Goal: Information Seeking & Learning: Learn about a topic

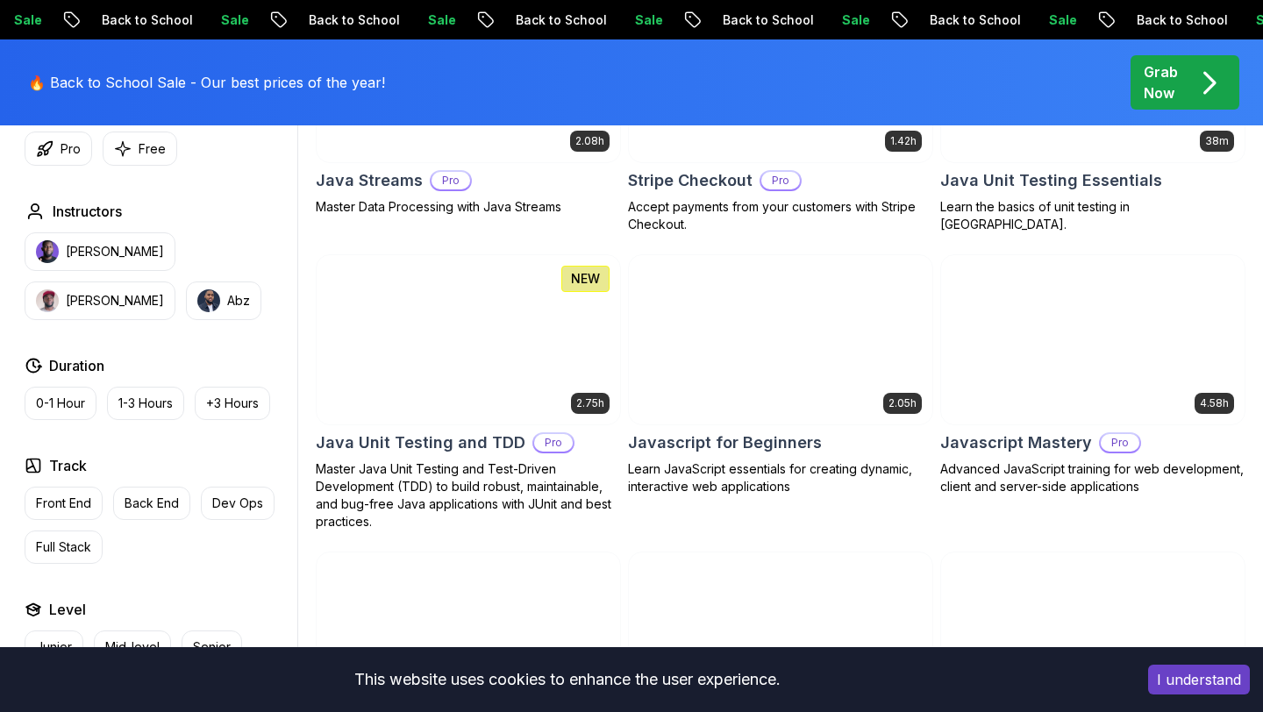
scroll to position [3544, 0]
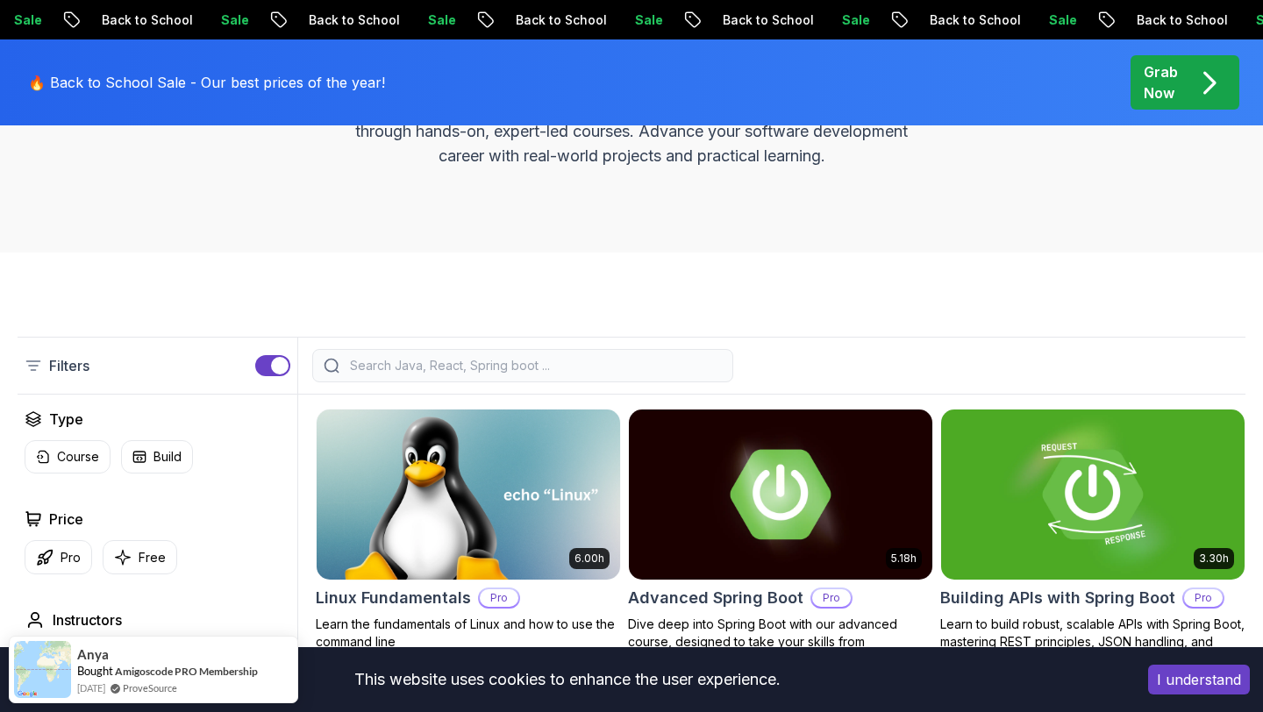
scroll to position [279, 0]
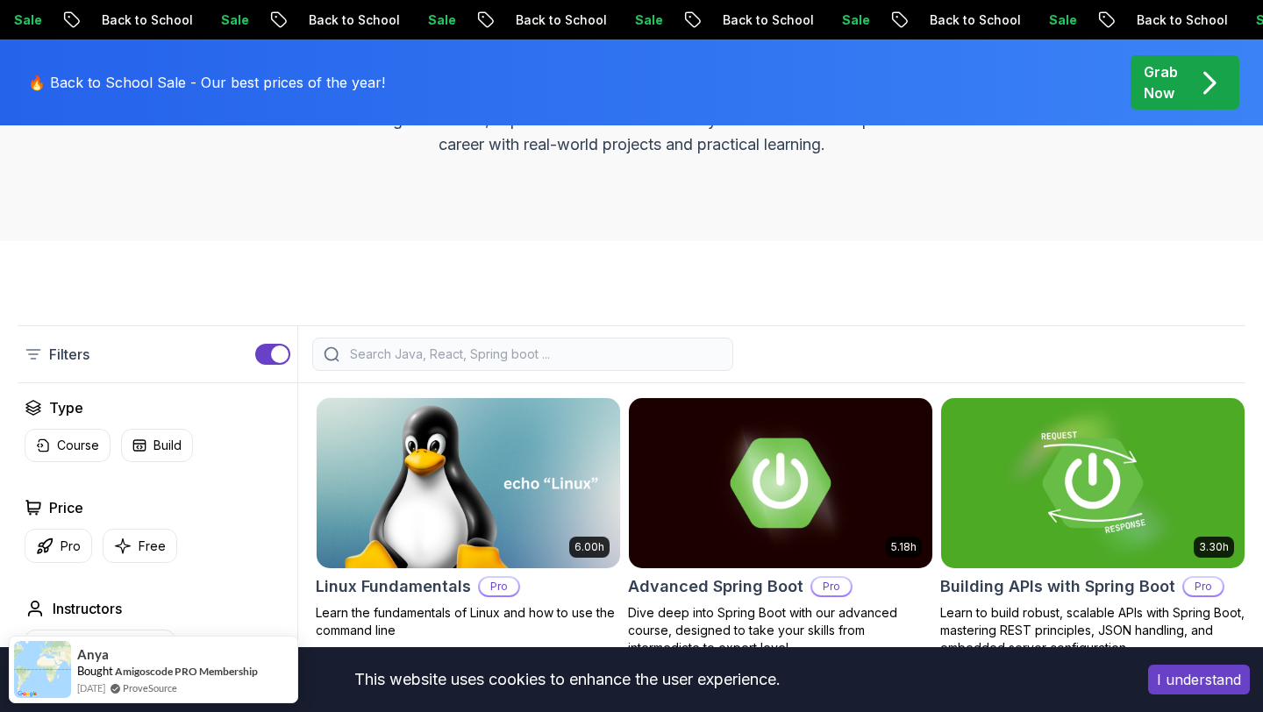
click at [544, 356] on input "search" at bounding box center [533, 354] width 375 height 18
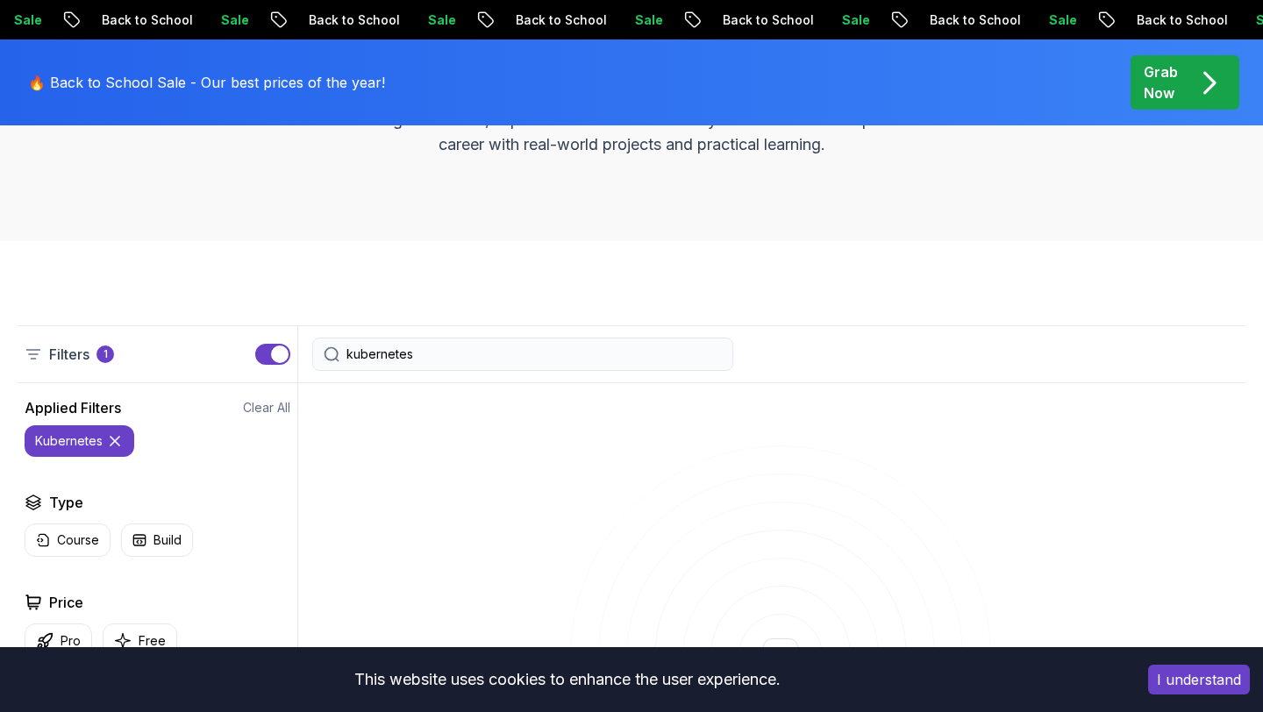
type input "kubernetes"
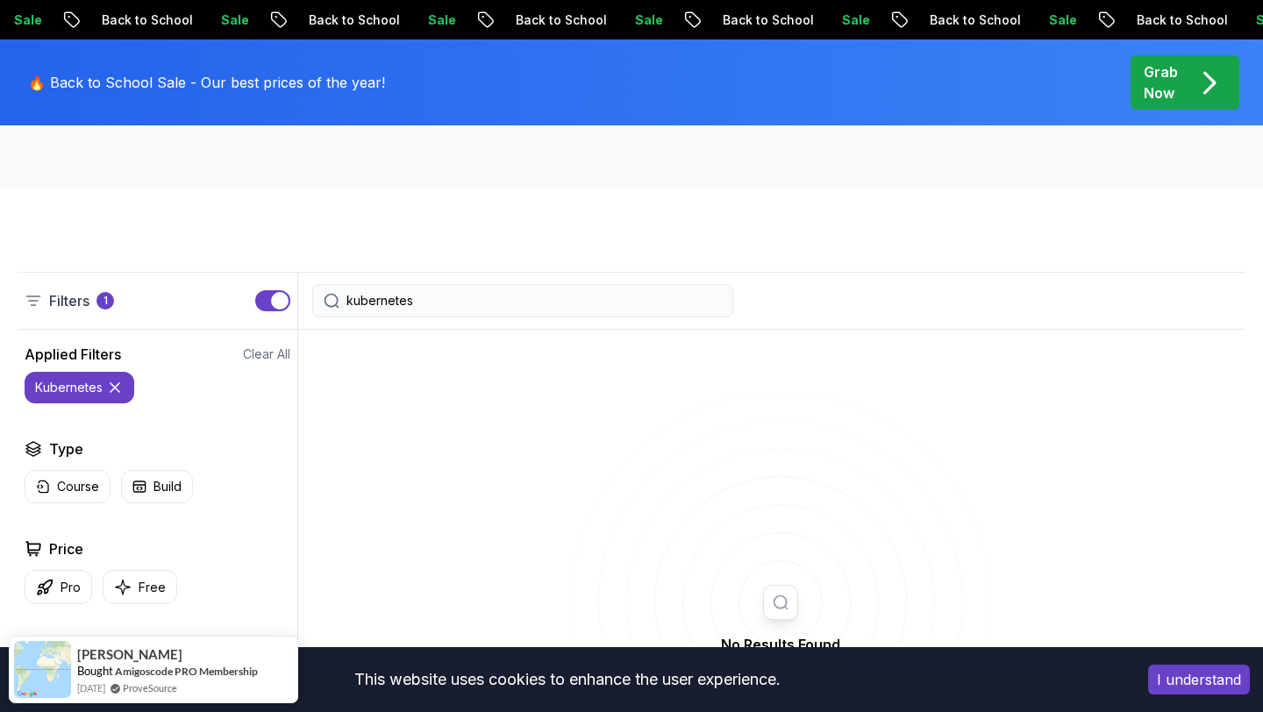
scroll to position [388, 0]
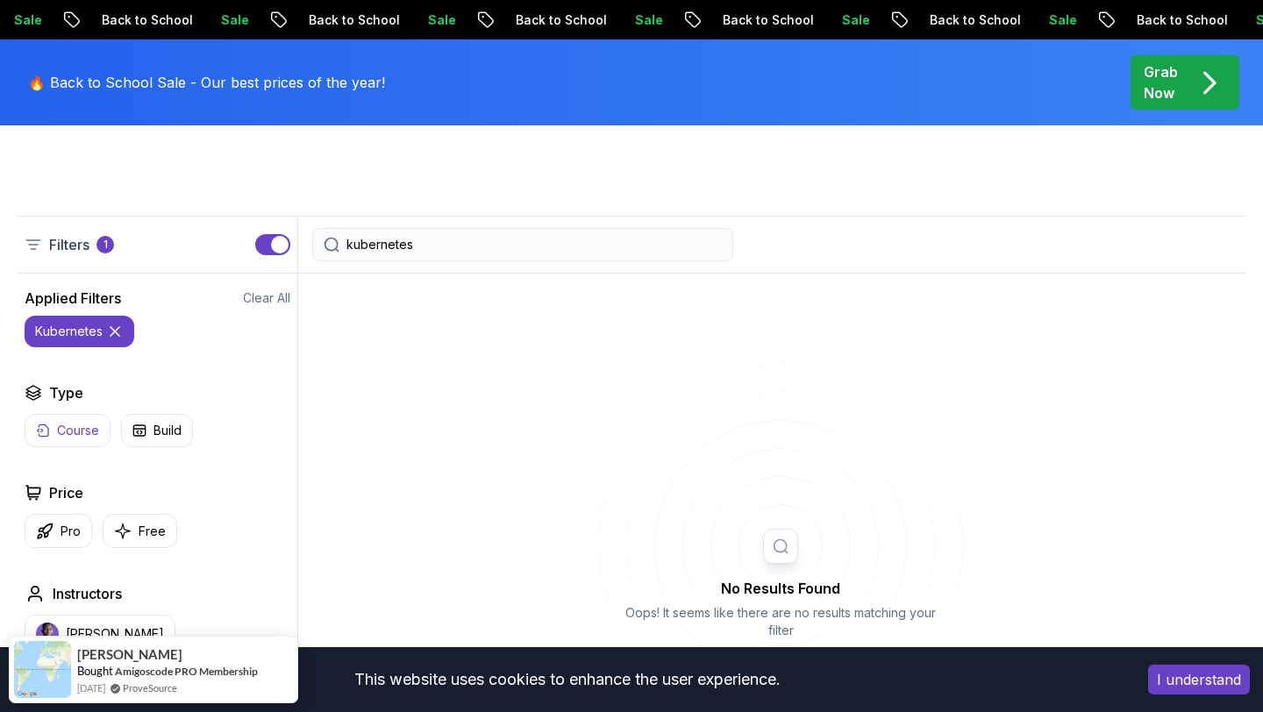
click at [49, 431] on icon "button" at bounding box center [43, 431] width 14 height 14
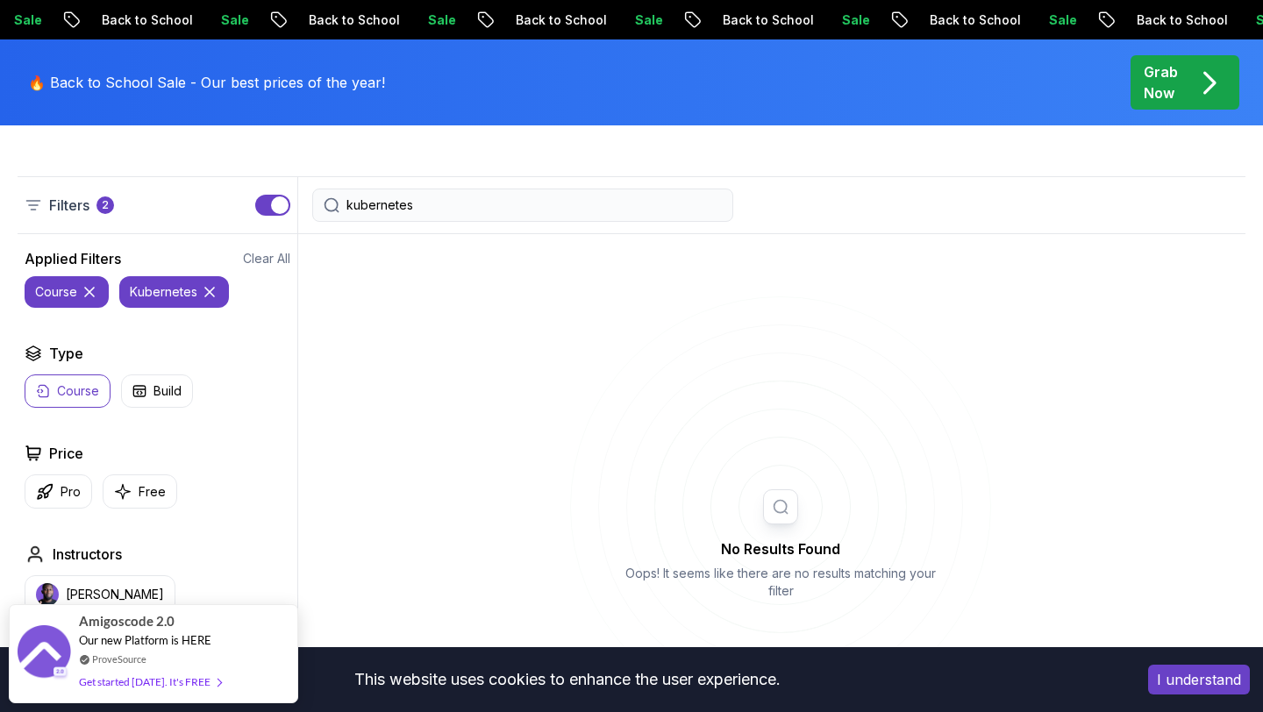
scroll to position [542, 0]
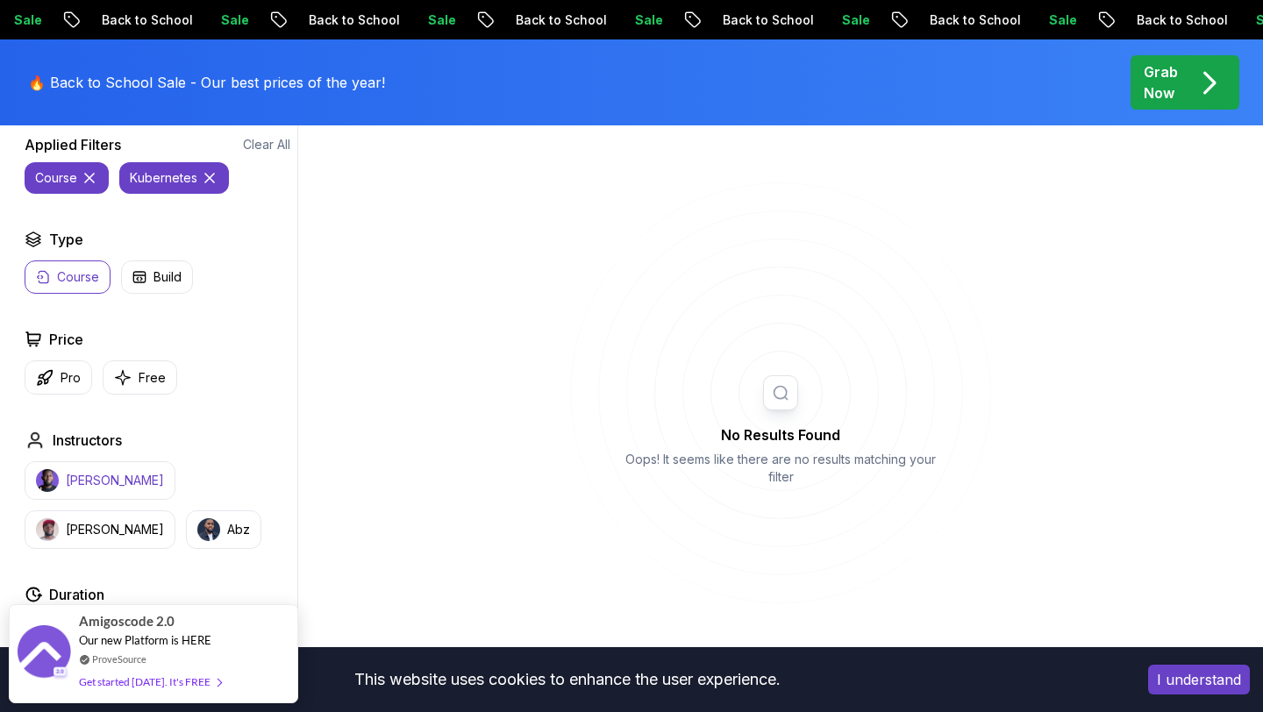
click at [84, 484] on p "[PERSON_NAME]" at bounding box center [115, 481] width 98 height 18
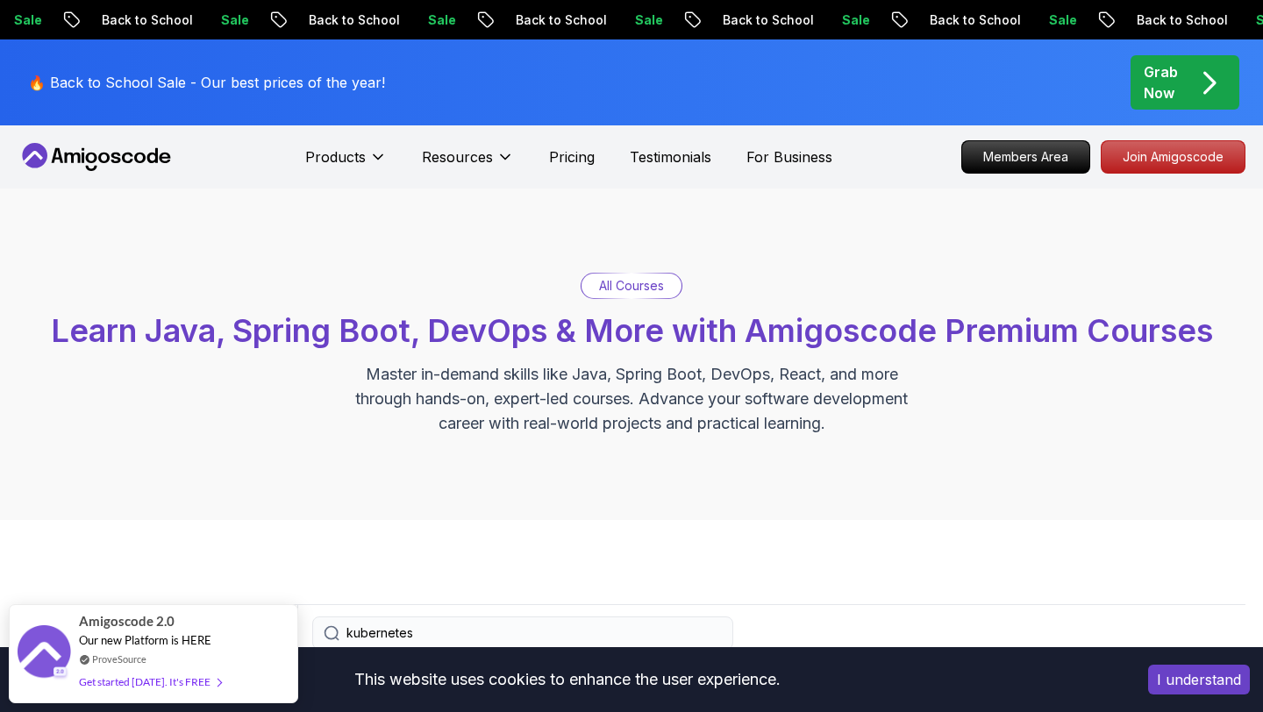
click at [105, 153] on icon at bounding box center [103, 158] width 11 height 11
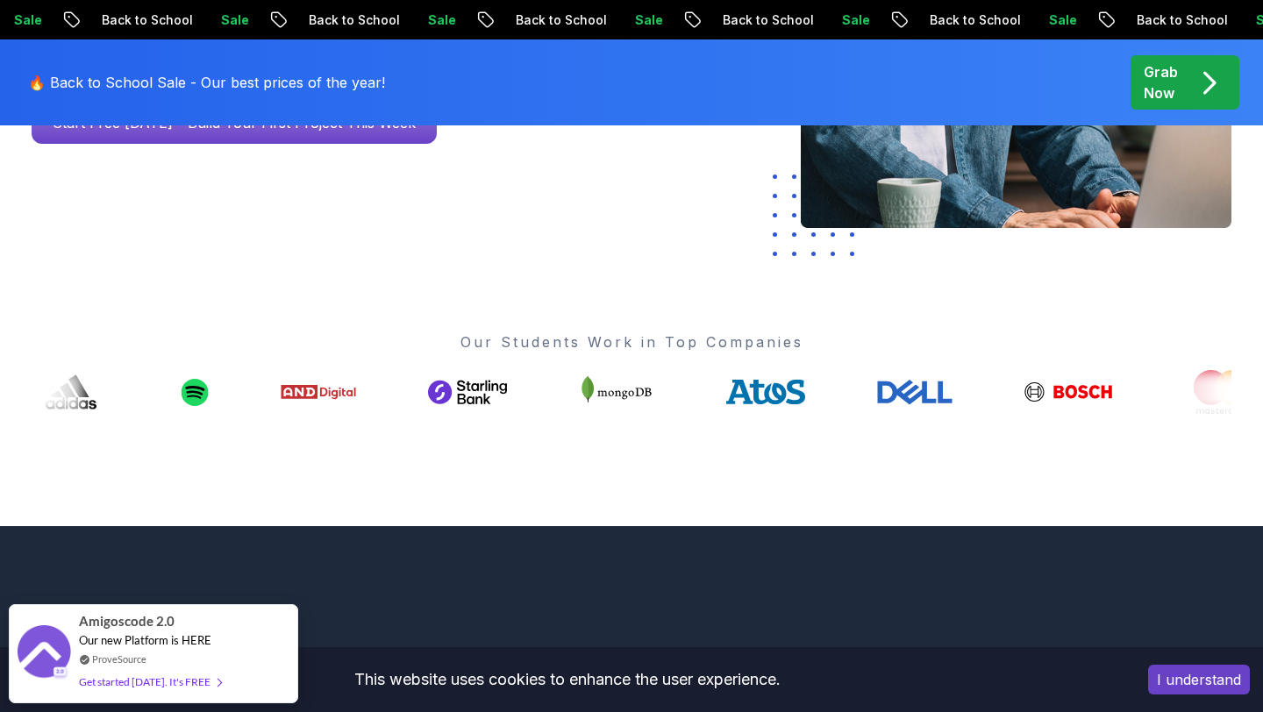
scroll to position [417, 0]
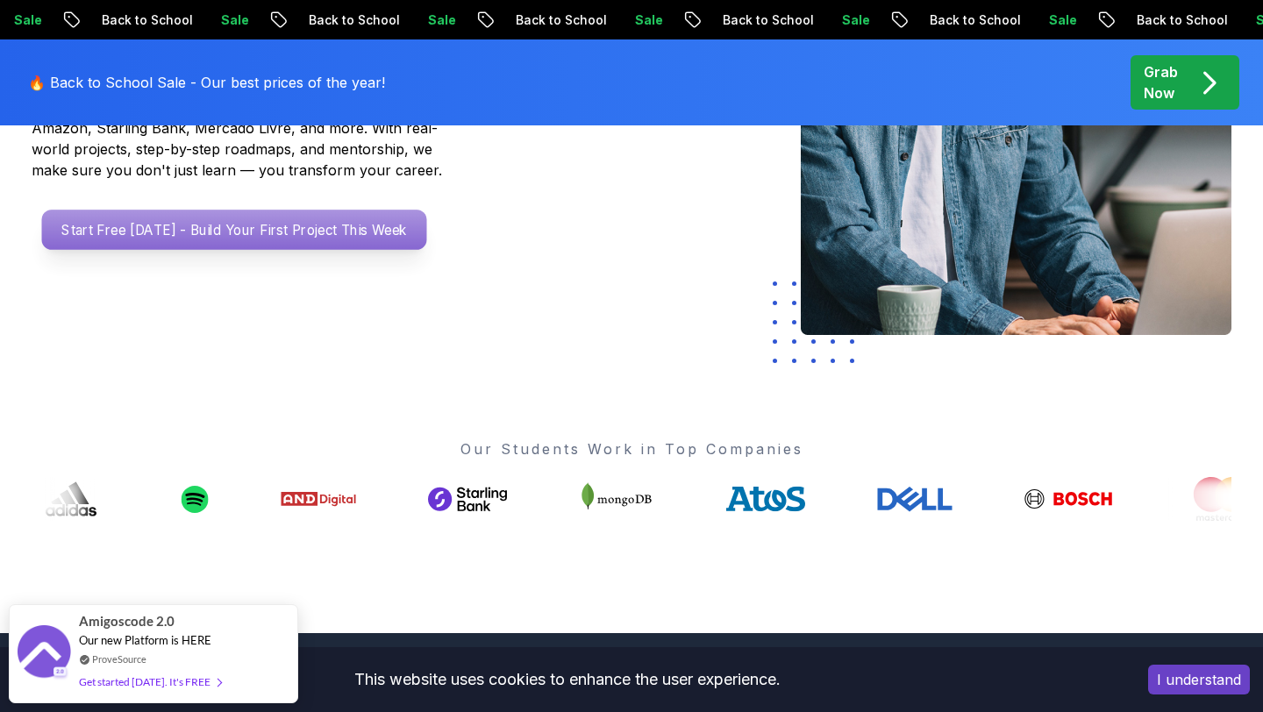
click at [383, 232] on p "Start Free Today - Build Your First Project This Week" at bounding box center [234, 230] width 385 height 40
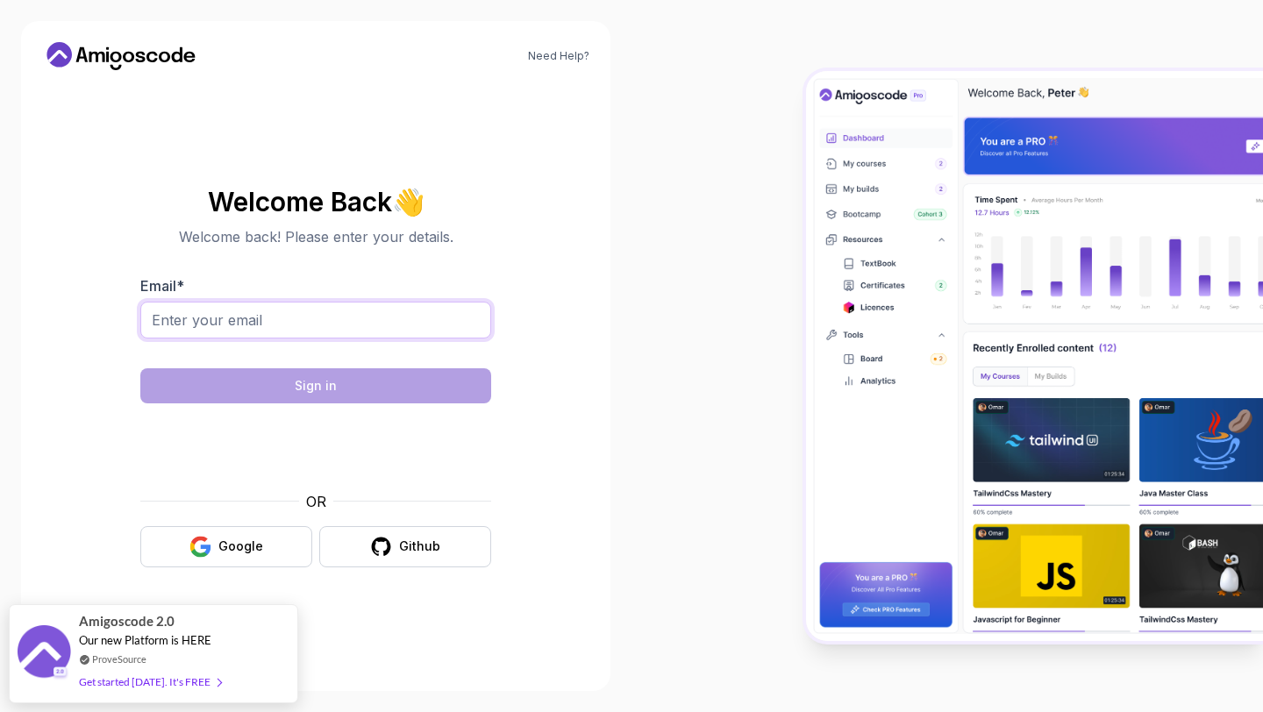
click at [305, 309] on input "Email *" at bounding box center [315, 320] width 351 height 37
type input "yasinhirsi3@gmail.com"
click at [247, 554] on div "Google" at bounding box center [240, 547] width 45 height 18
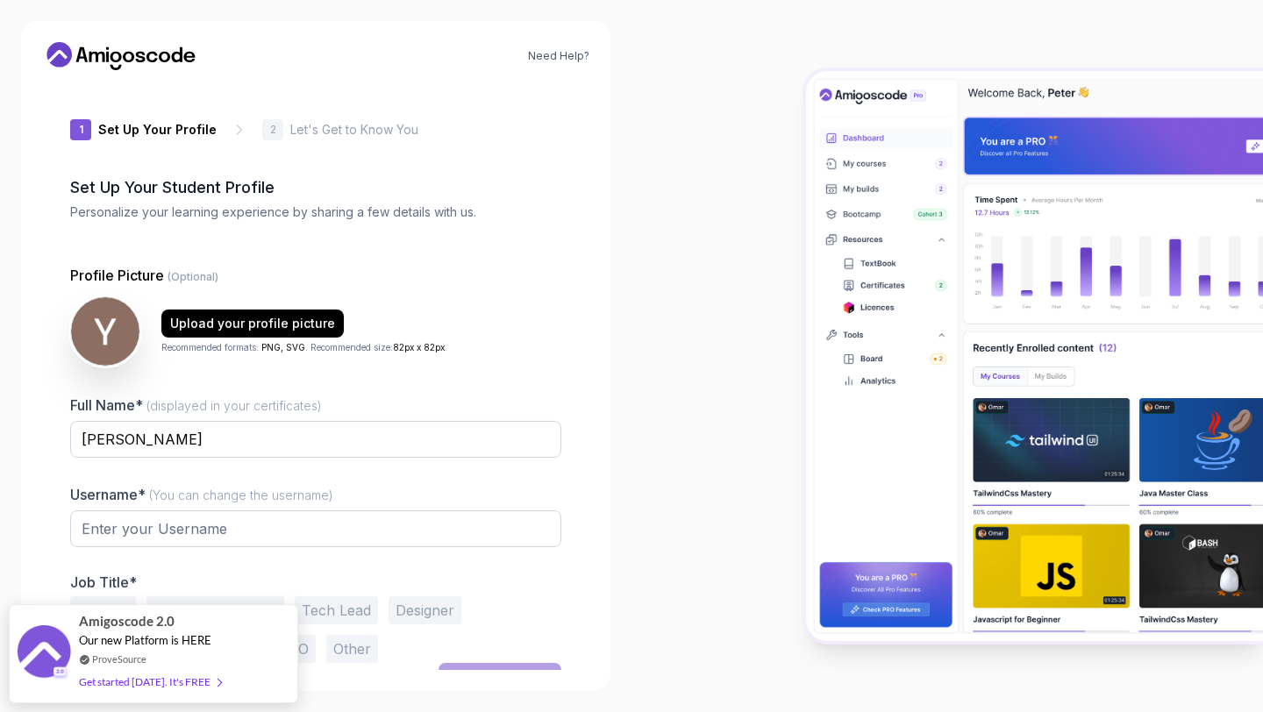
type input "quickquokka94905"
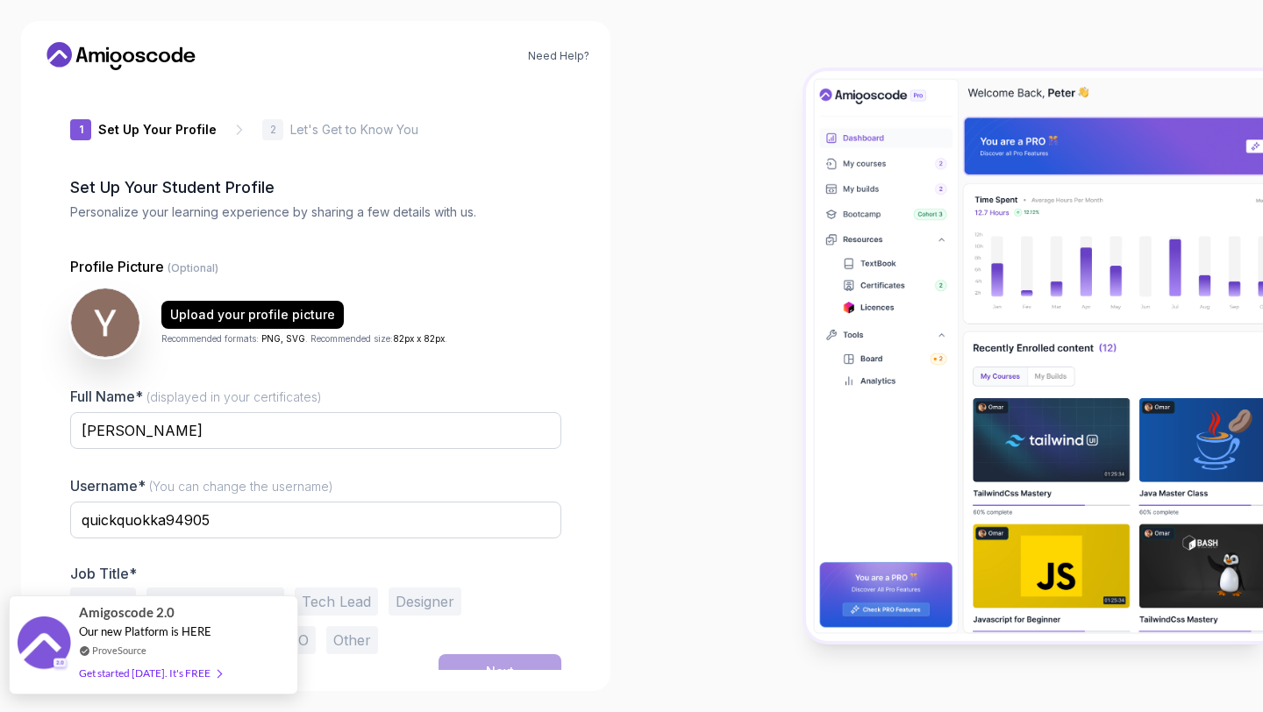
click at [167, 673] on div "Get started [DATE]. It's FREE" at bounding box center [150, 673] width 142 height 20
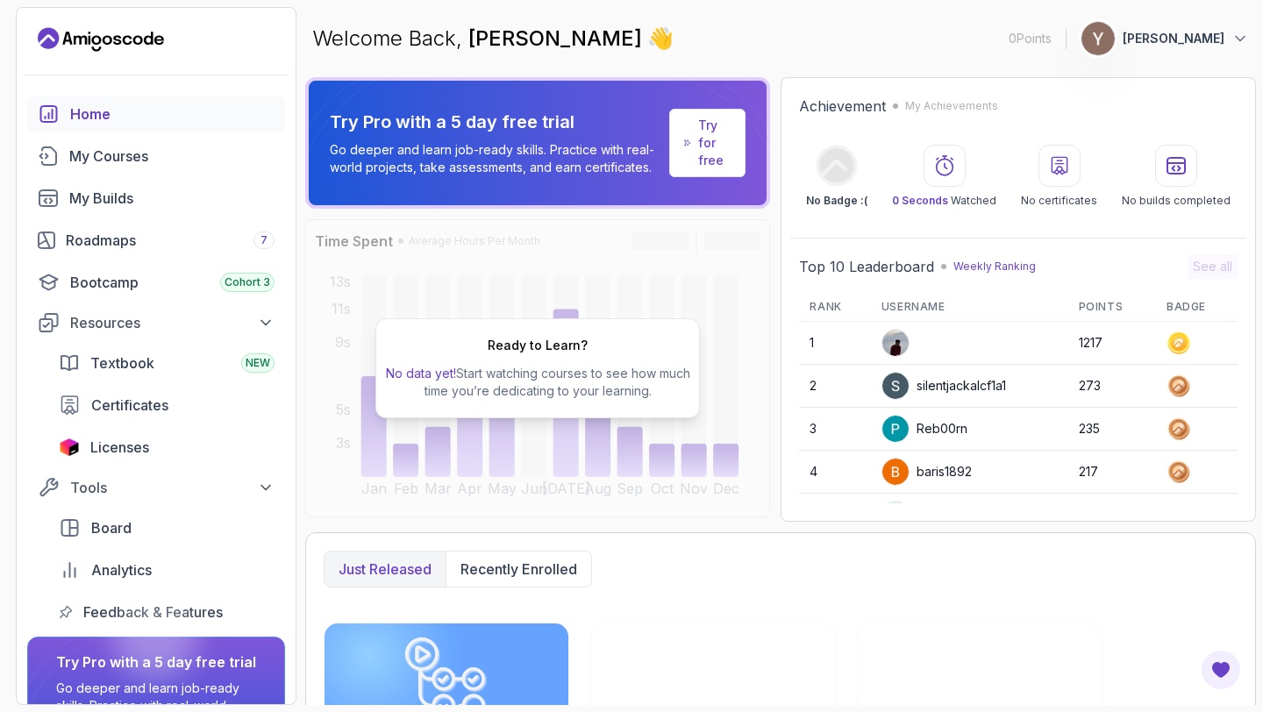
scroll to position [21, 0]
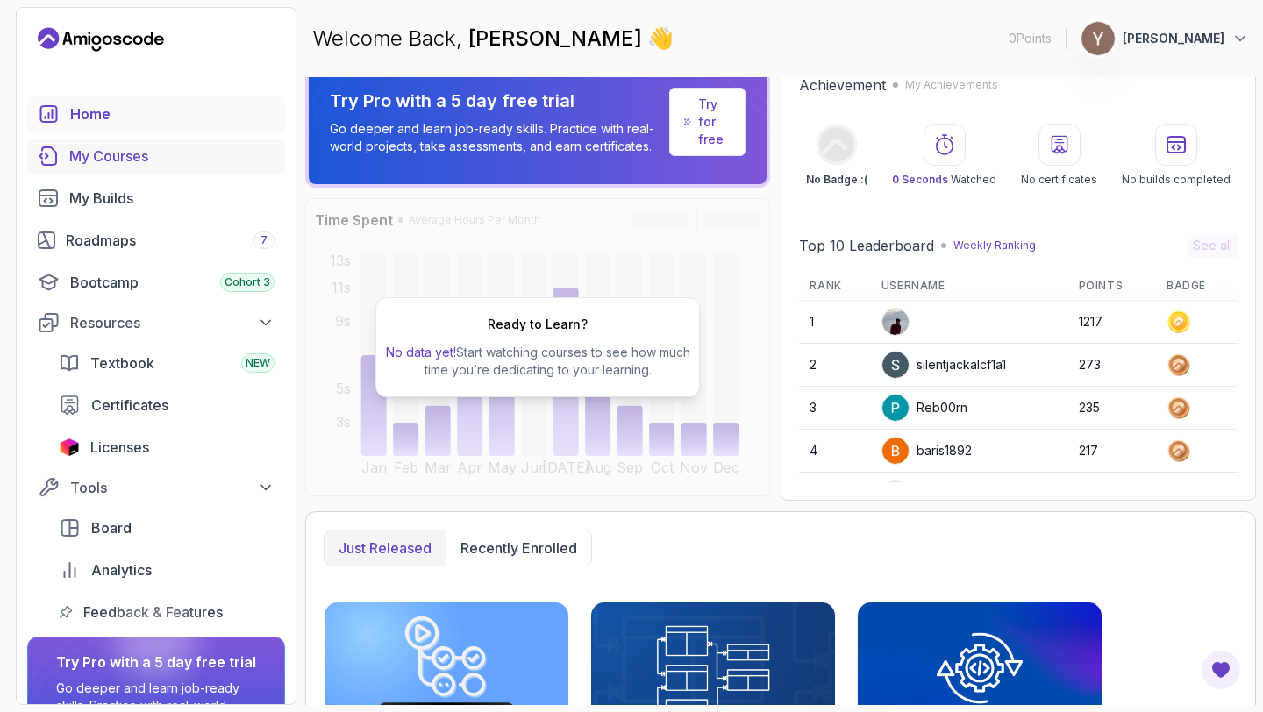
click at [147, 165] on div "My Courses" at bounding box center [171, 156] width 205 height 21
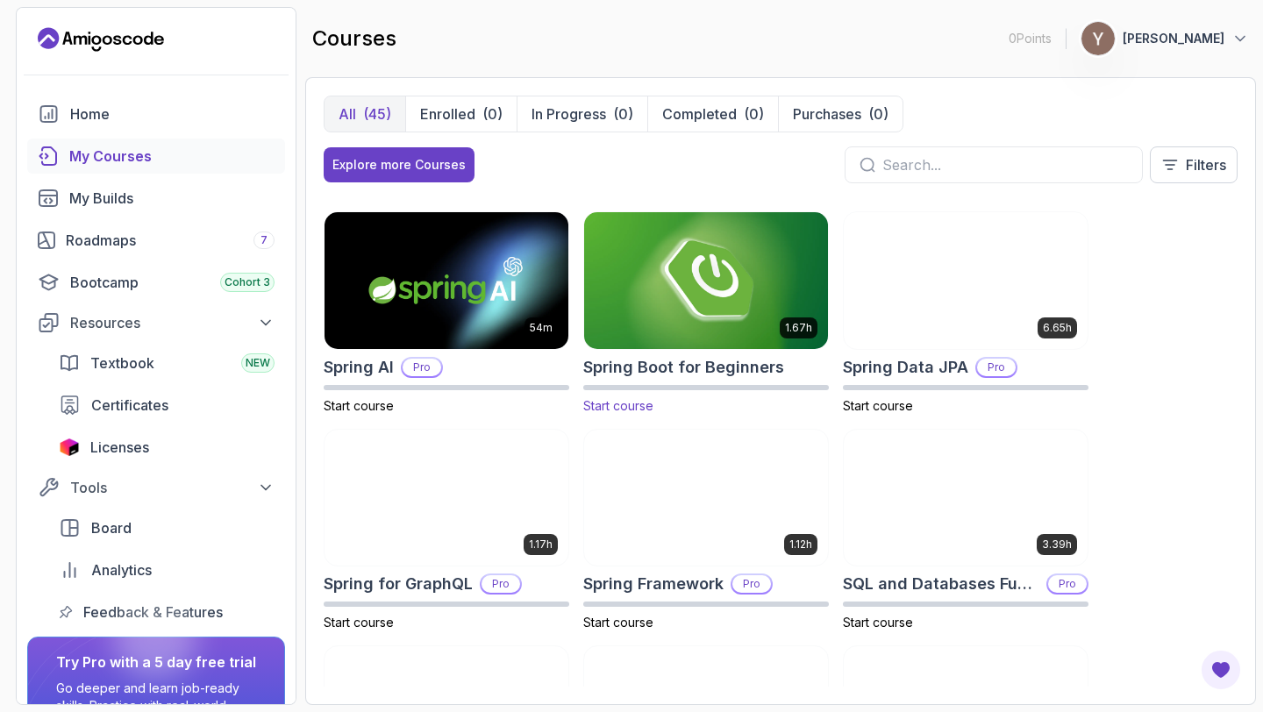
scroll to position [2773, 0]
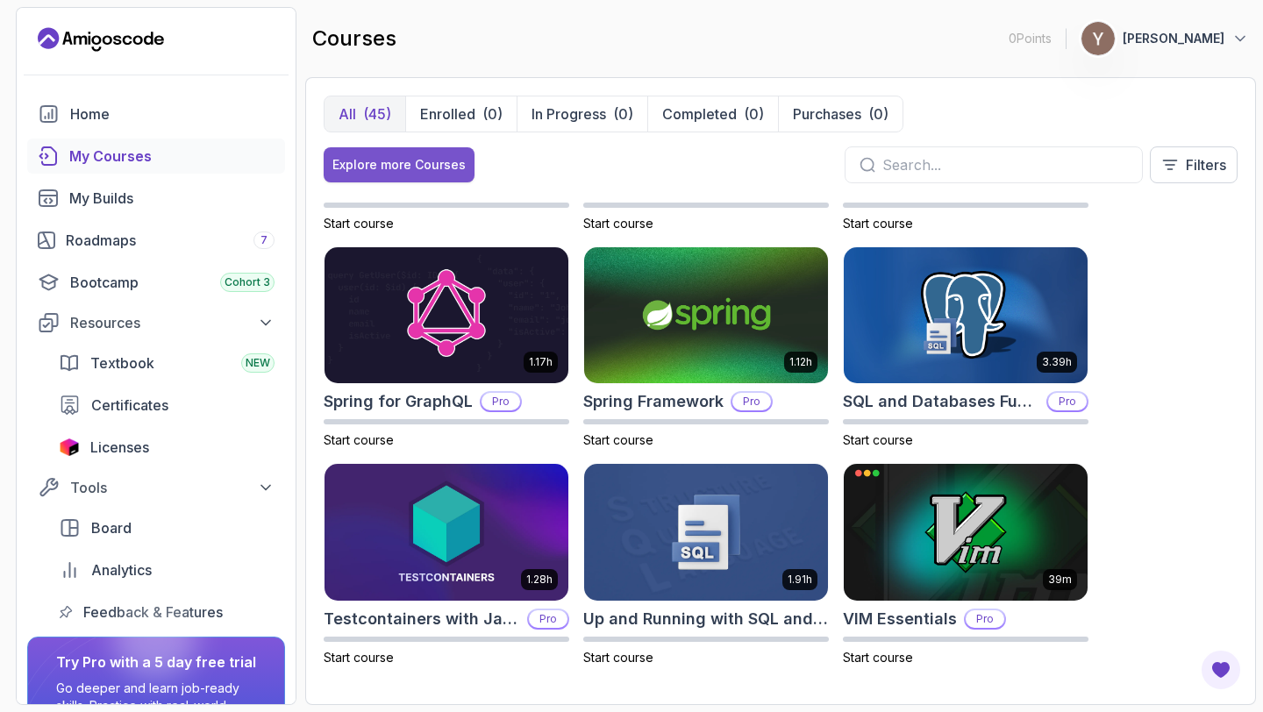
click at [420, 164] on div "Explore more Courses" at bounding box center [398, 165] width 133 height 18
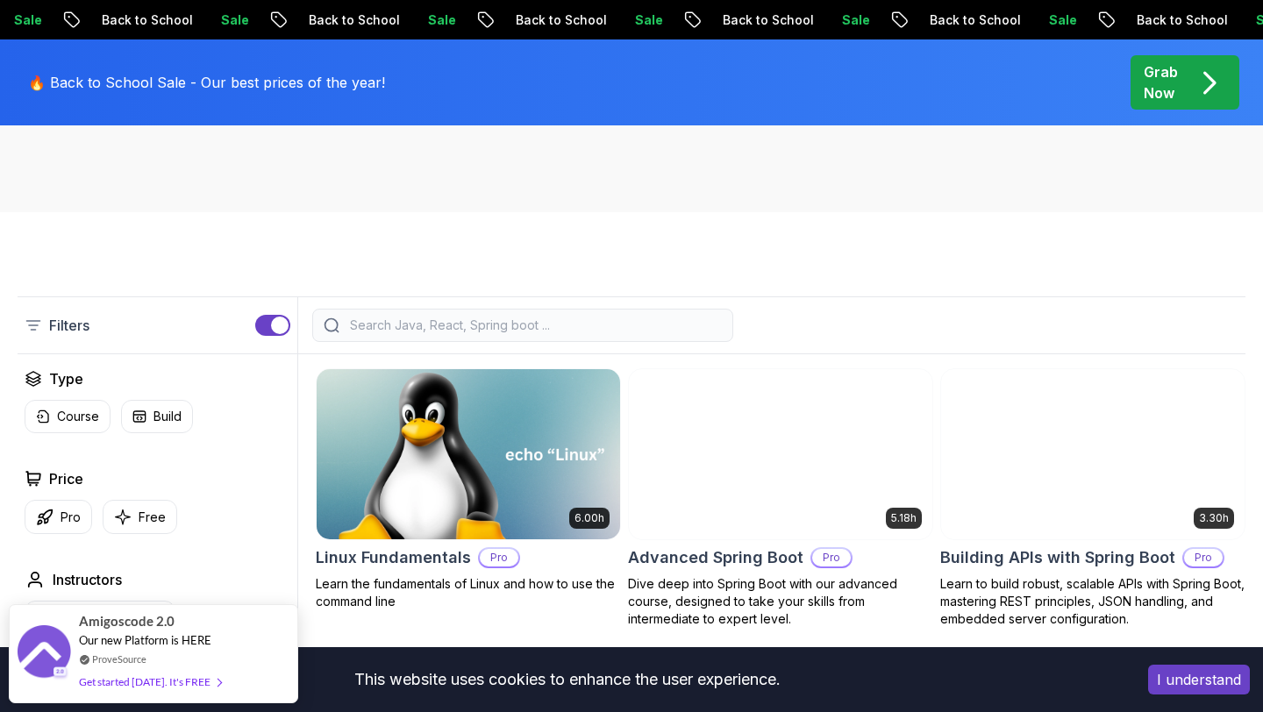
scroll to position [321, 0]
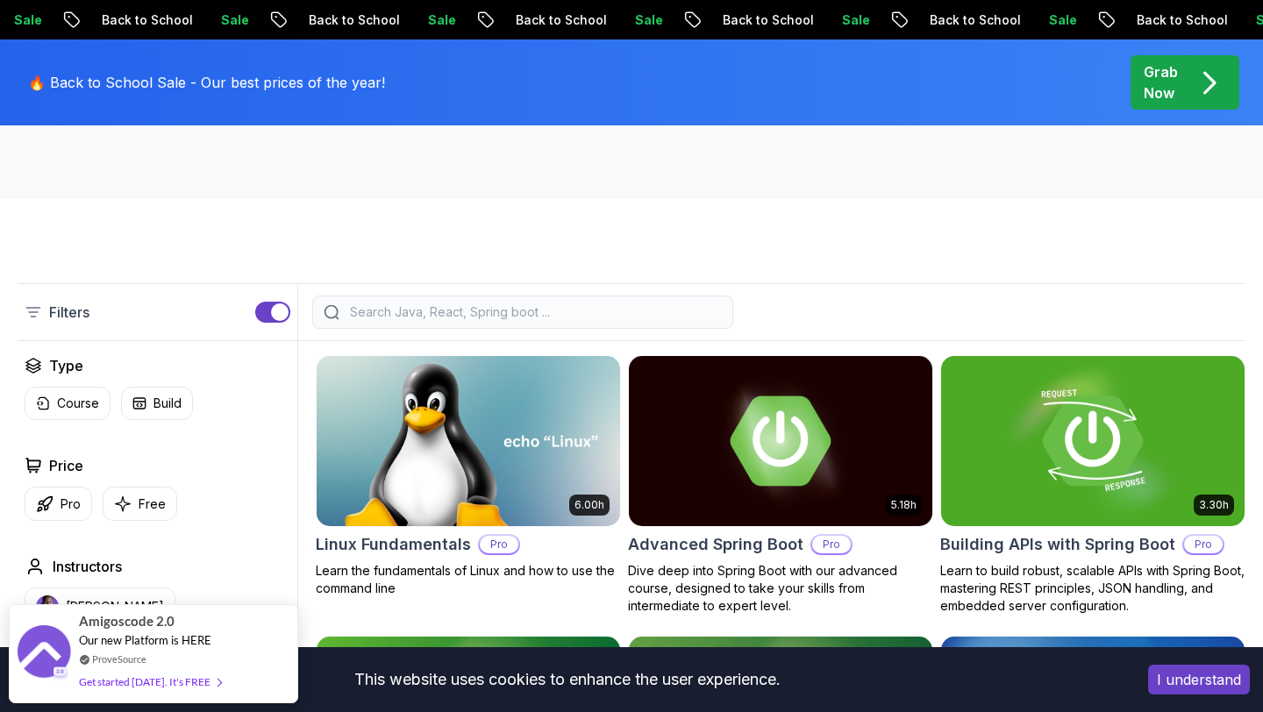
click at [546, 314] on input "search" at bounding box center [533, 312] width 375 height 18
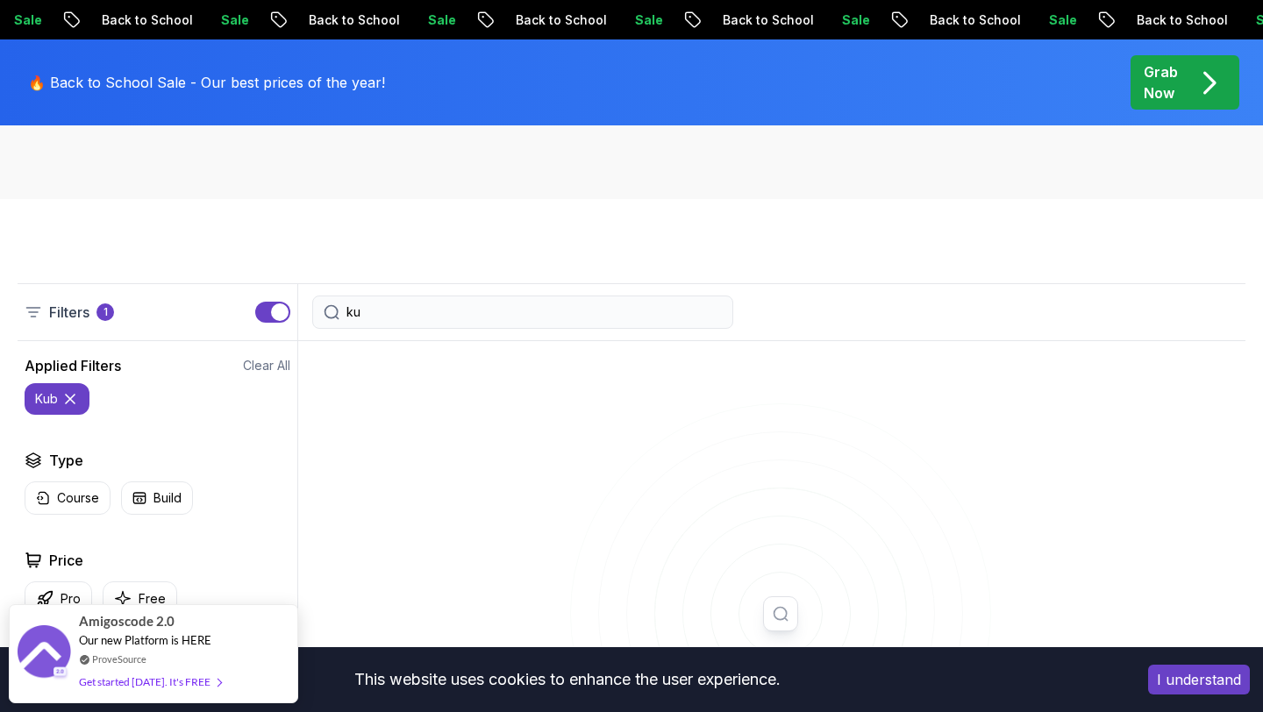
type input "k"
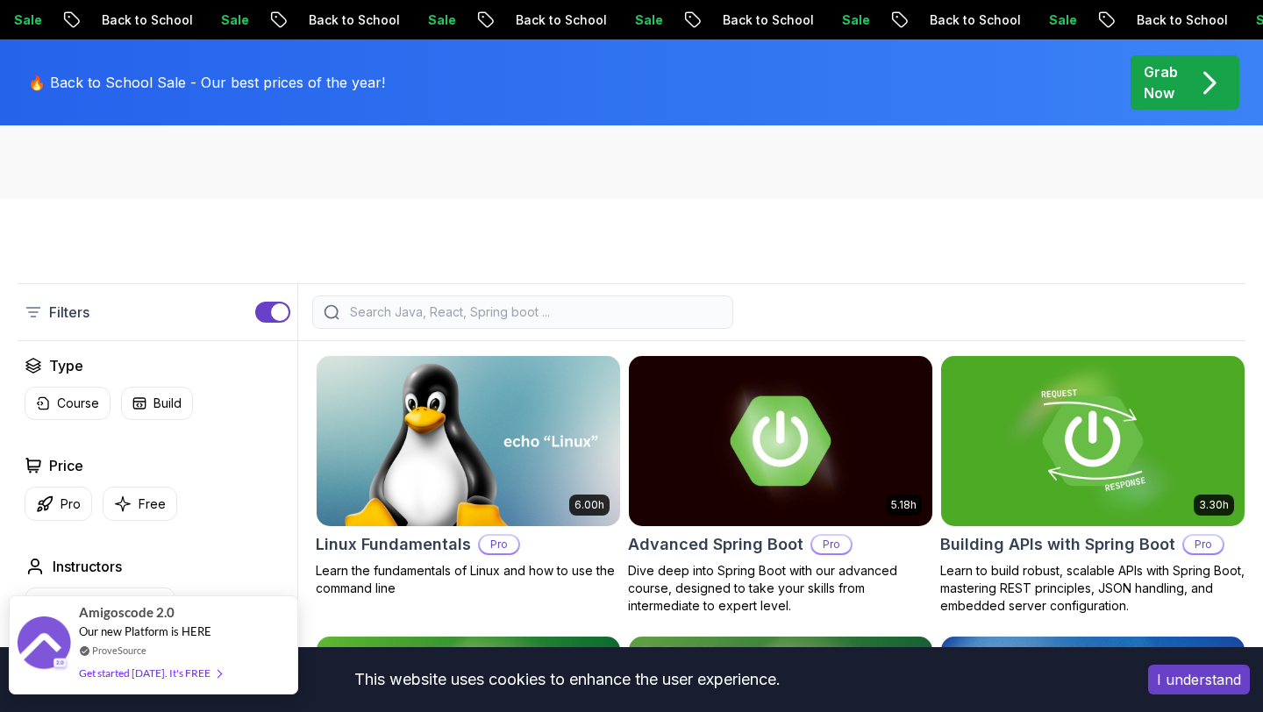
click at [181, 675] on div "Get started today. It's FREE" at bounding box center [150, 673] width 142 height 20
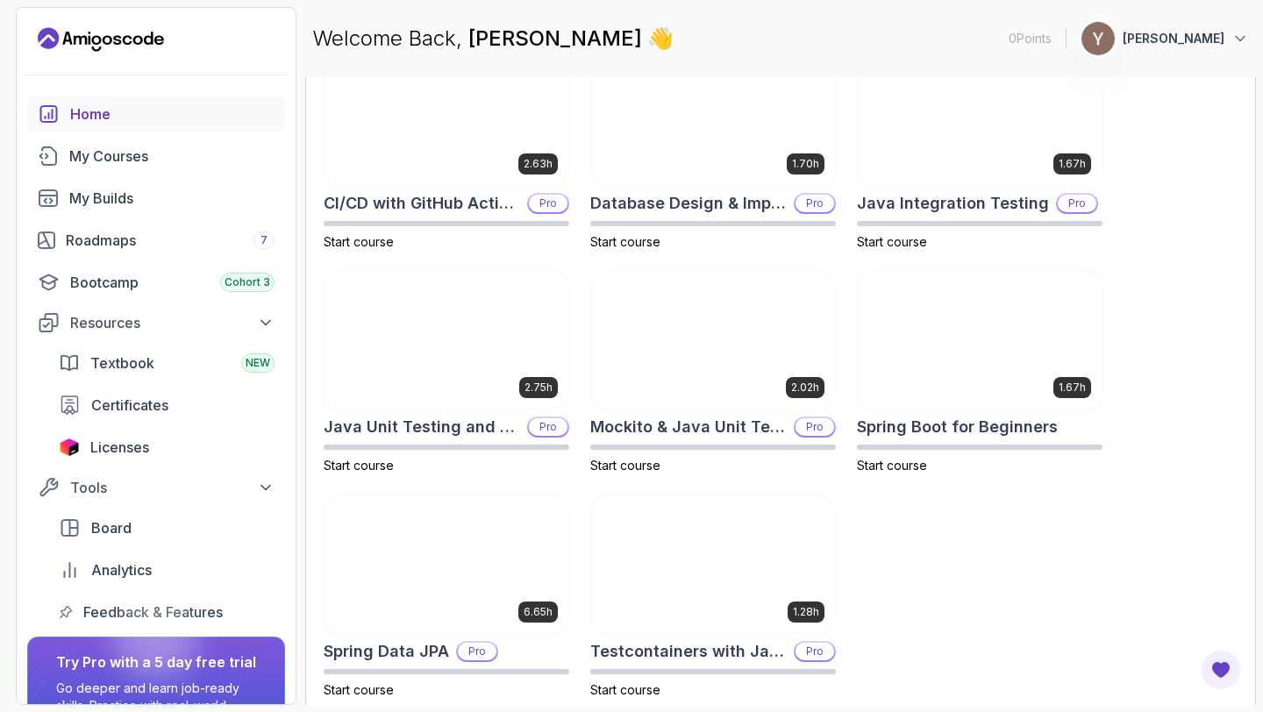
scroll to position [587, 0]
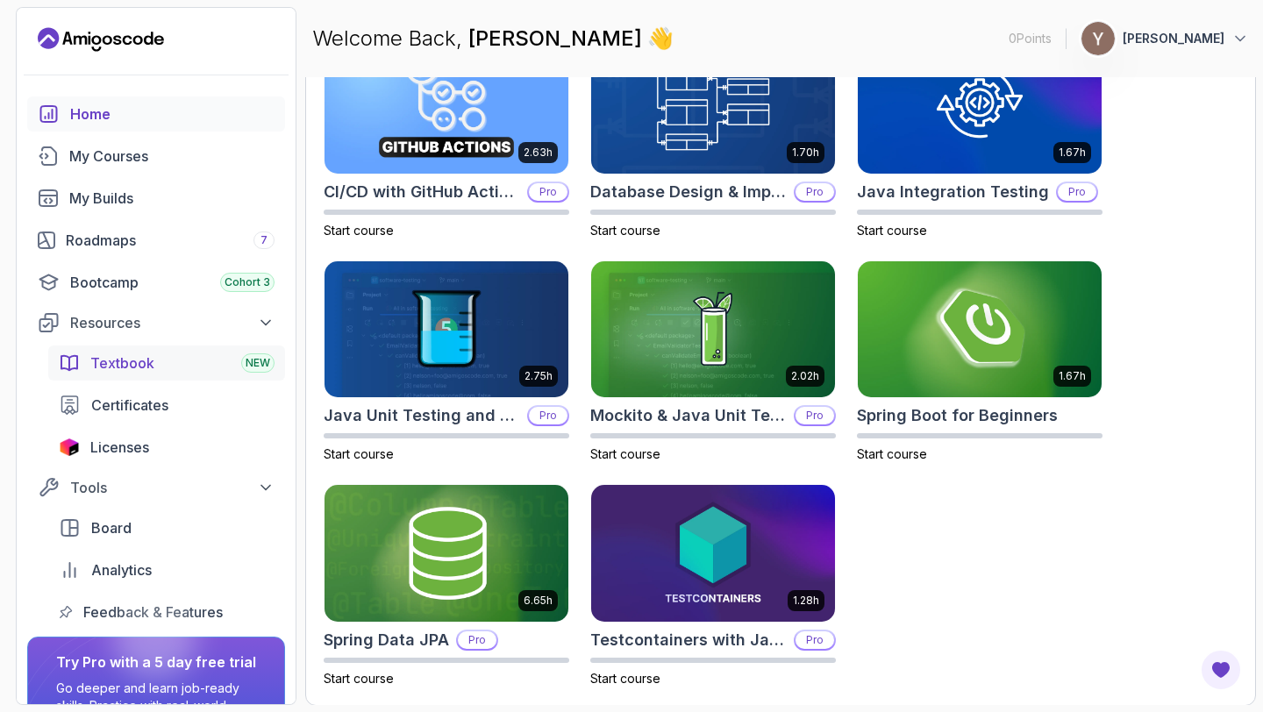
click at [137, 367] on span "Textbook" at bounding box center [122, 362] width 64 height 21
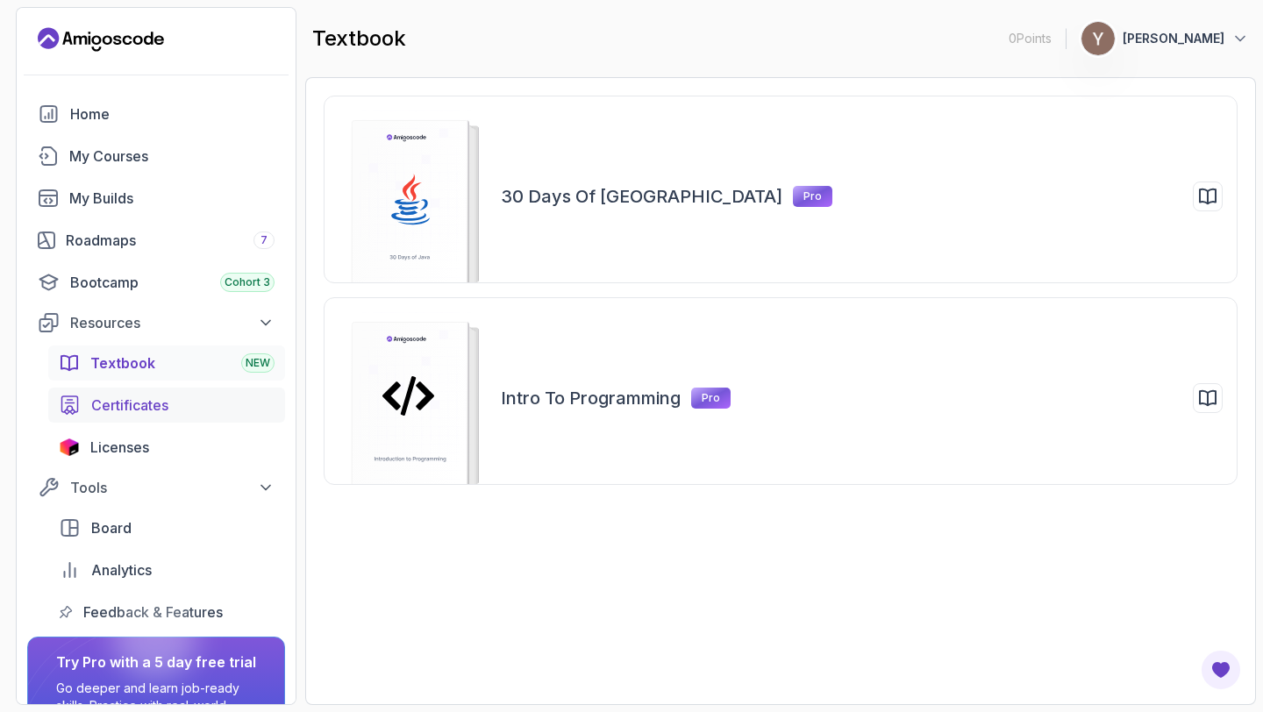
click at [149, 403] on span "Certificates" at bounding box center [129, 405] width 77 height 21
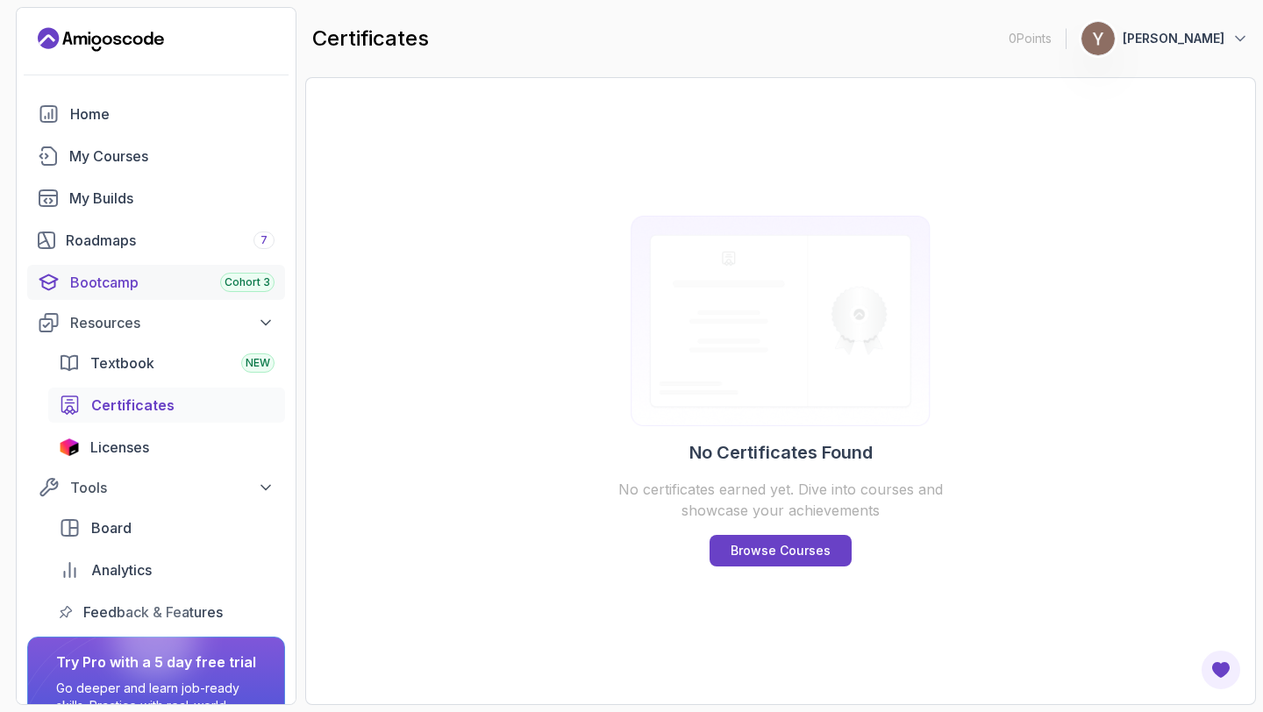
click at [200, 289] on div "Bootcamp Cohort 3" at bounding box center [172, 282] width 204 height 21
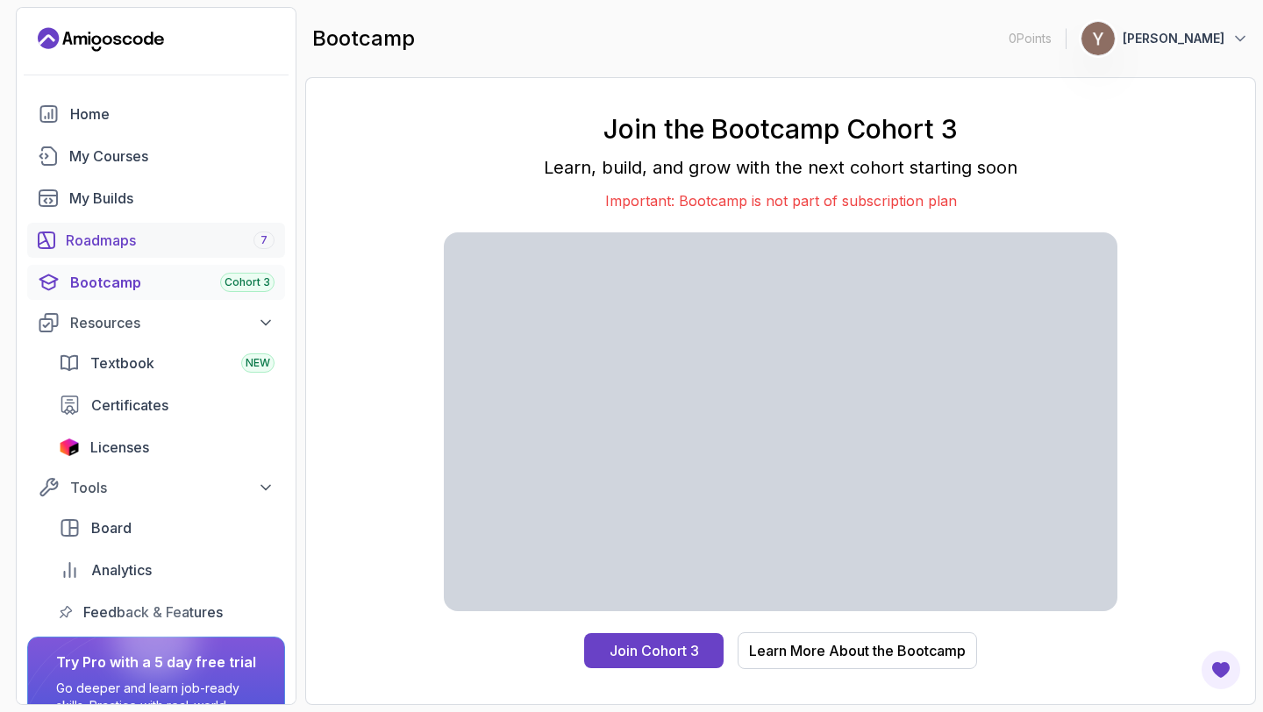
click at [205, 247] on div "Roadmaps 7" at bounding box center [170, 240] width 209 height 21
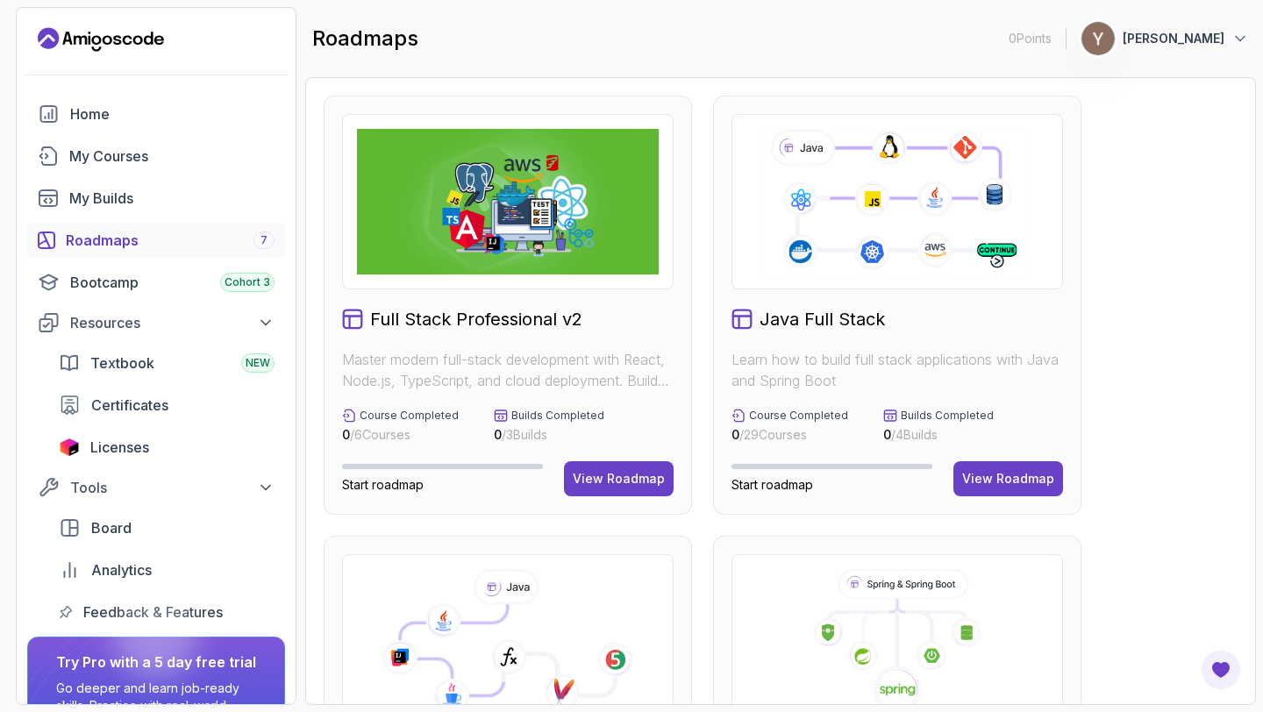
scroll to position [4, 0]
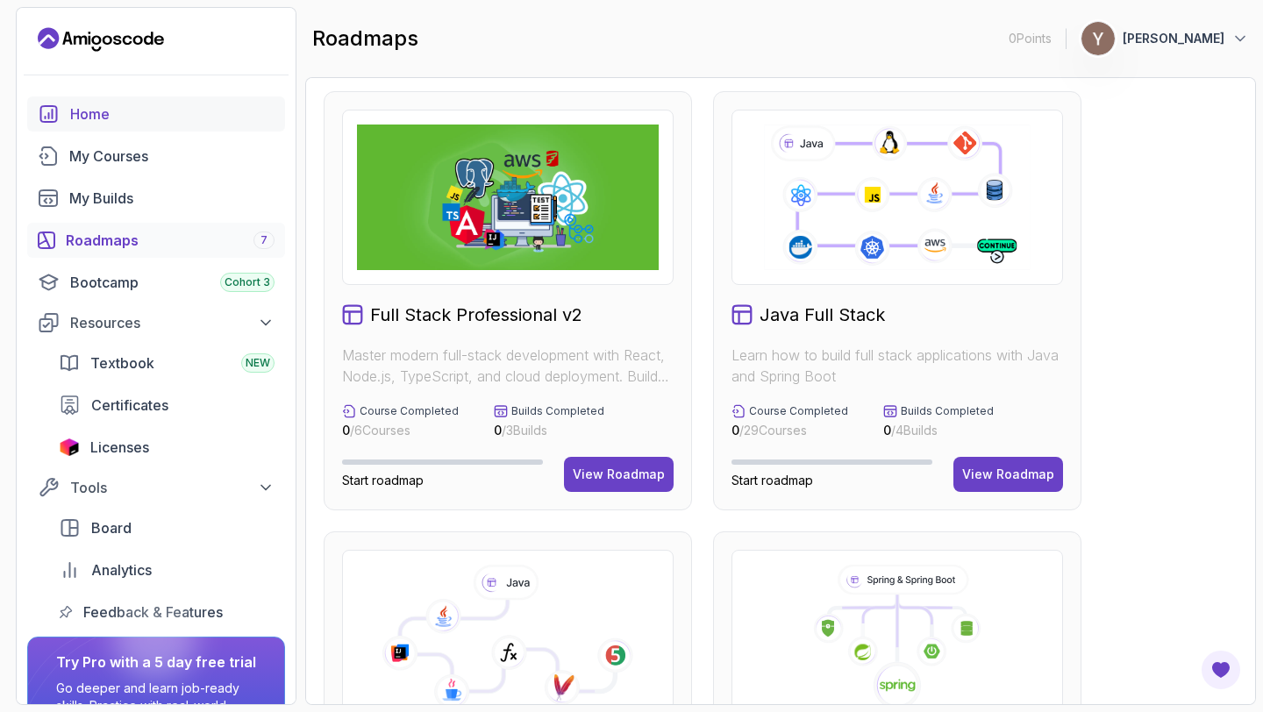
click at [116, 104] on div "Home" at bounding box center [172, 113] width 204 height 21
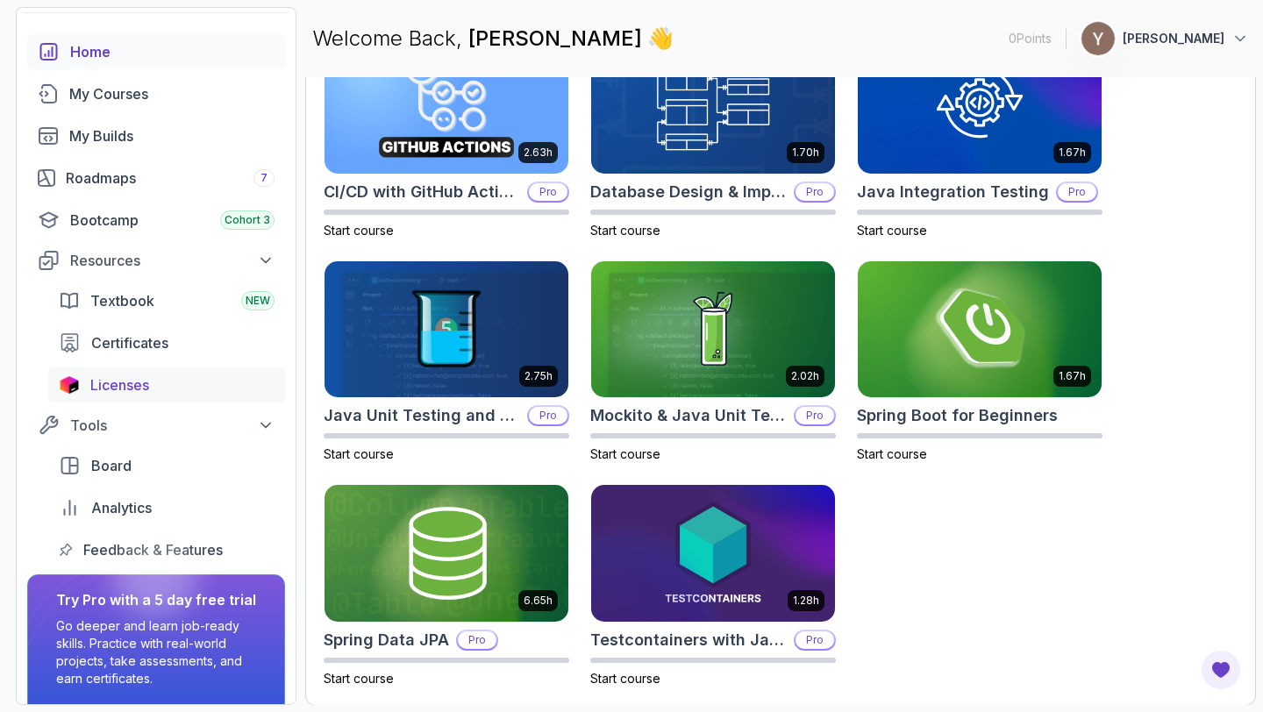
scroll to position [125, 0]
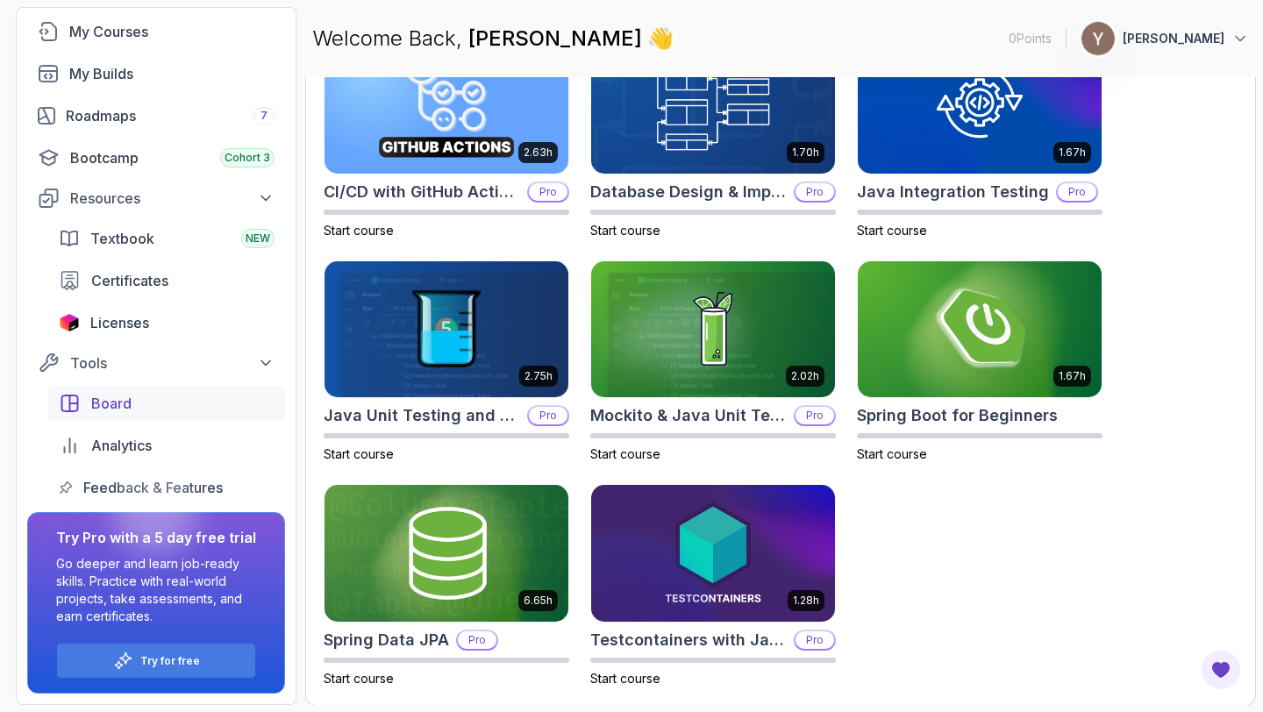
click at [128, 403] on span "Board" at bounding box center [111, 403] width 40 height 21
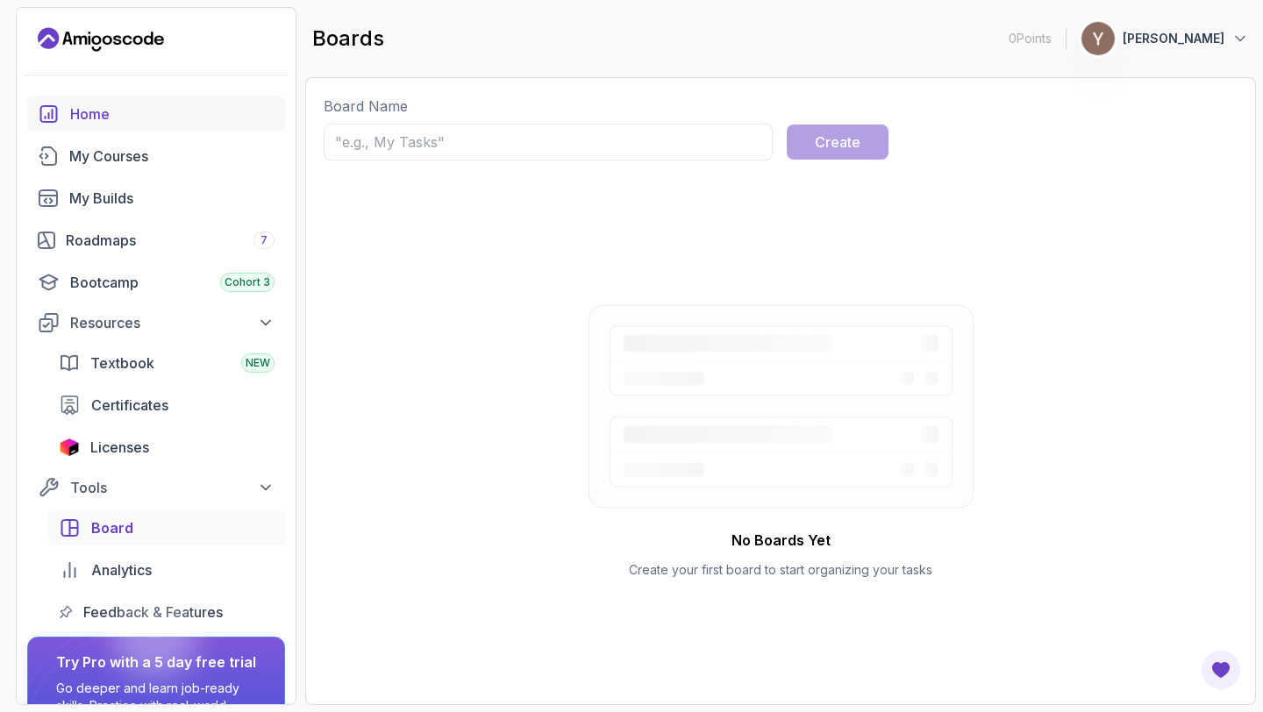
click at [126, 117] on div "Home" at bounding box center [172, 113] width 204 height 21
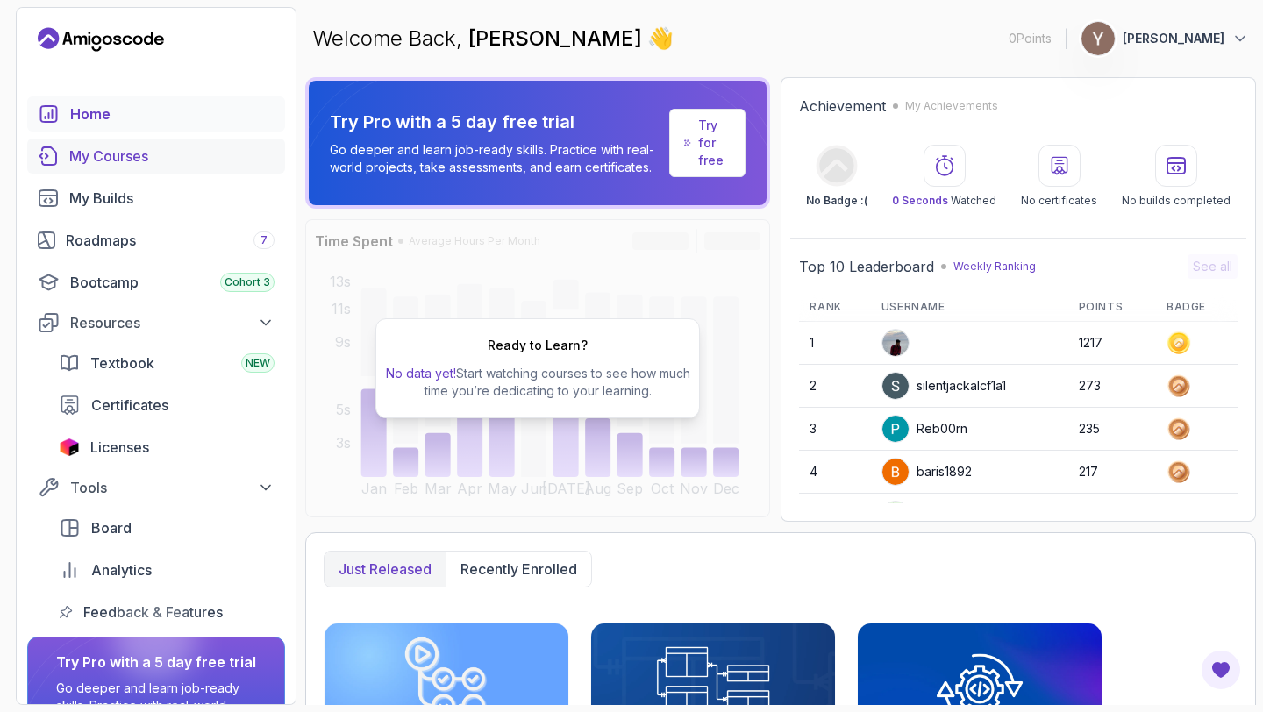
click at [130, 148] on div "My Courses" at bounding box center [171, 156] width 205 height 21
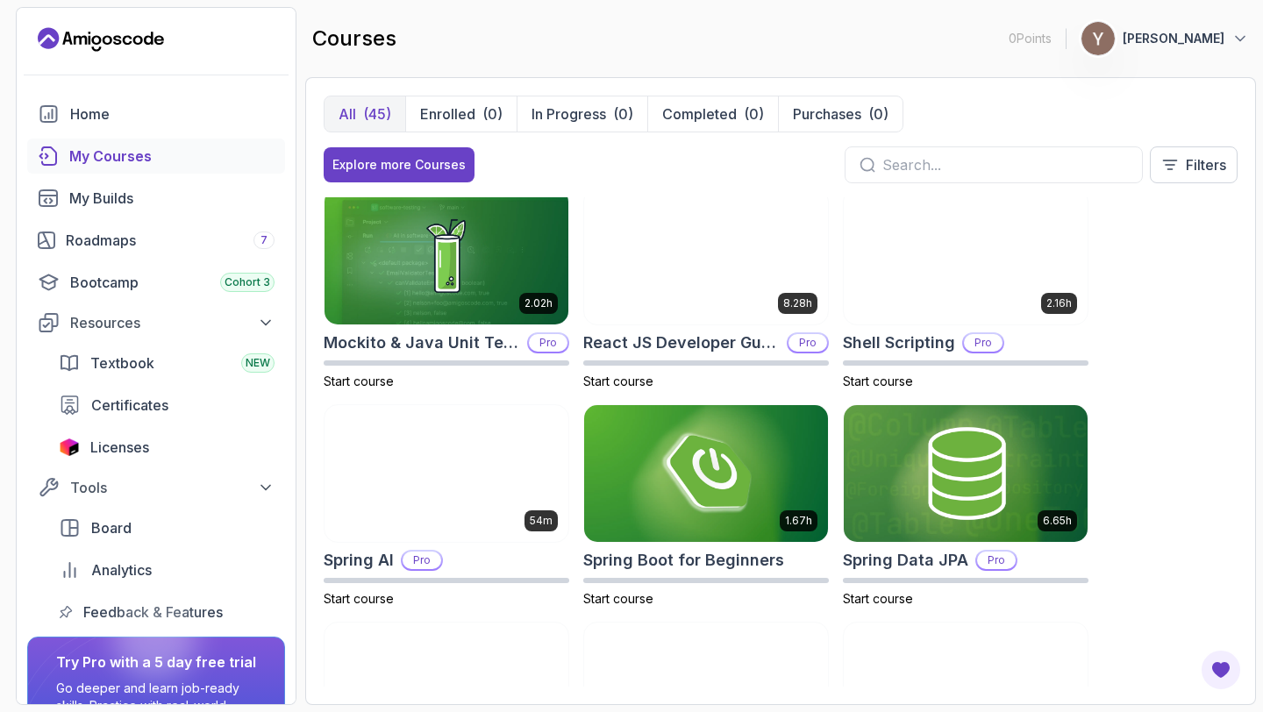
scroll to position [2022, 0]
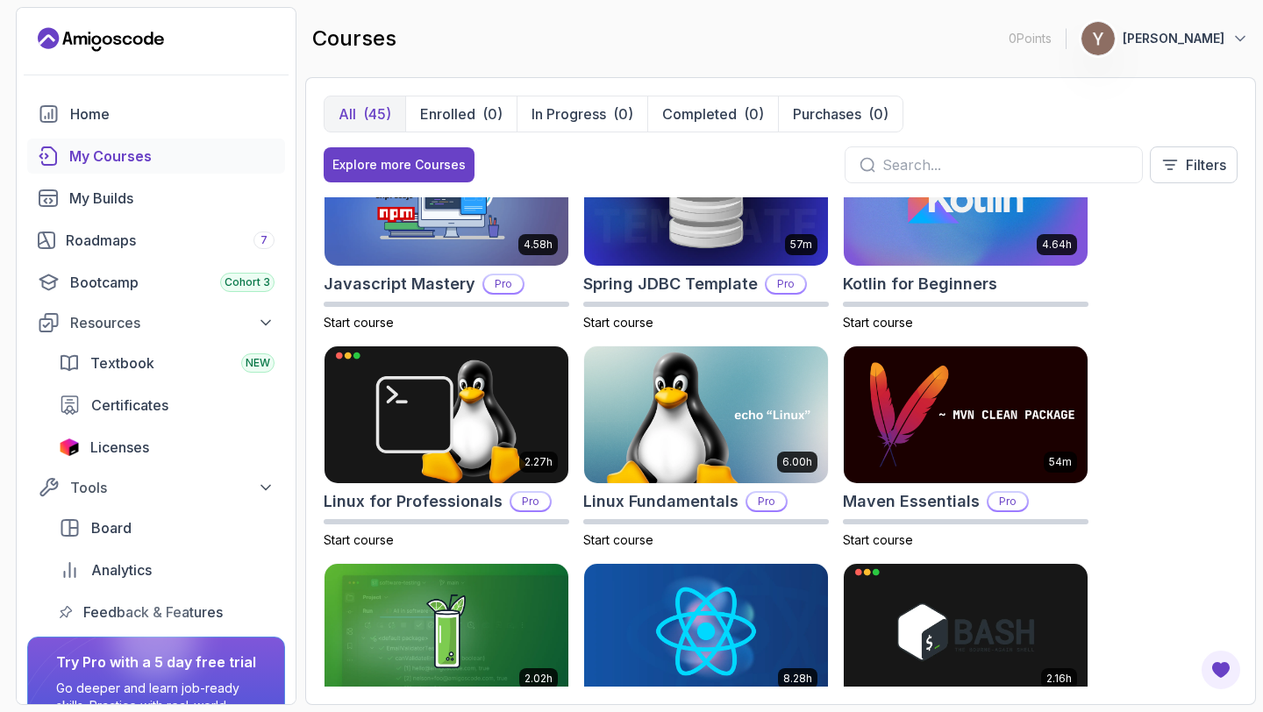
click at [1036, 165] on input "text" at bounding box center [1005, 164] width 246 height 21
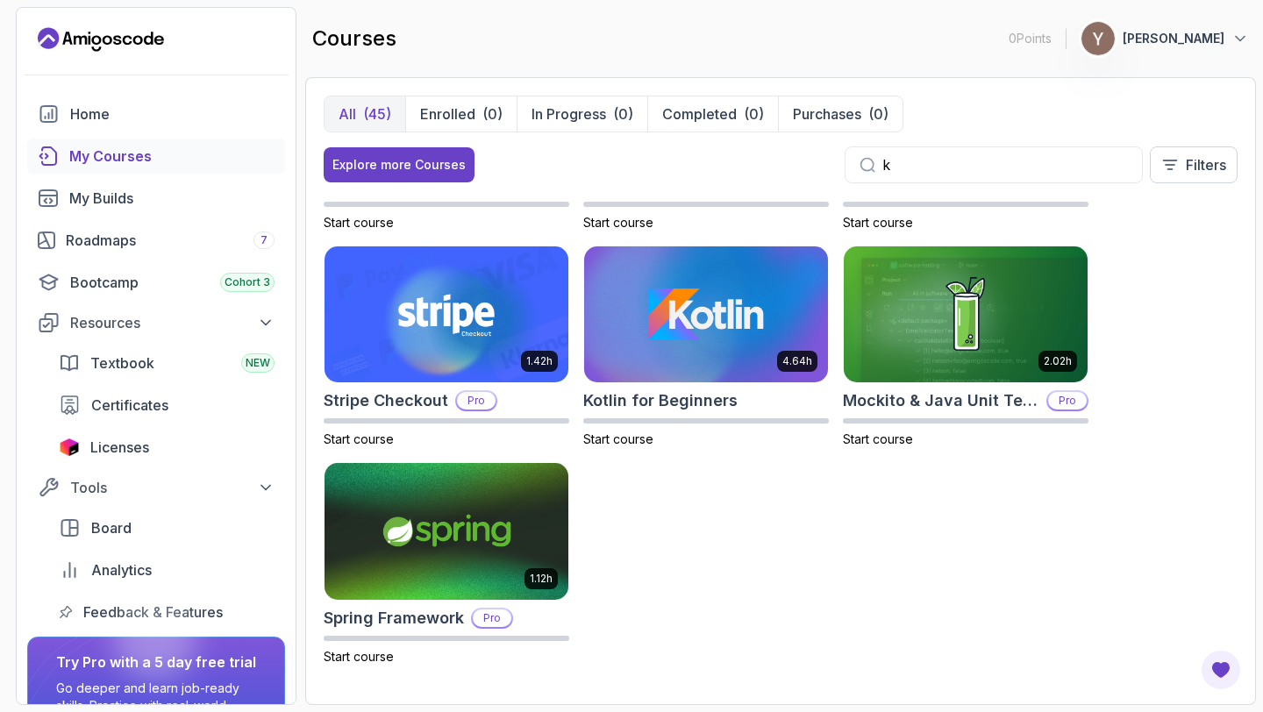
scroll to position [168, 0]
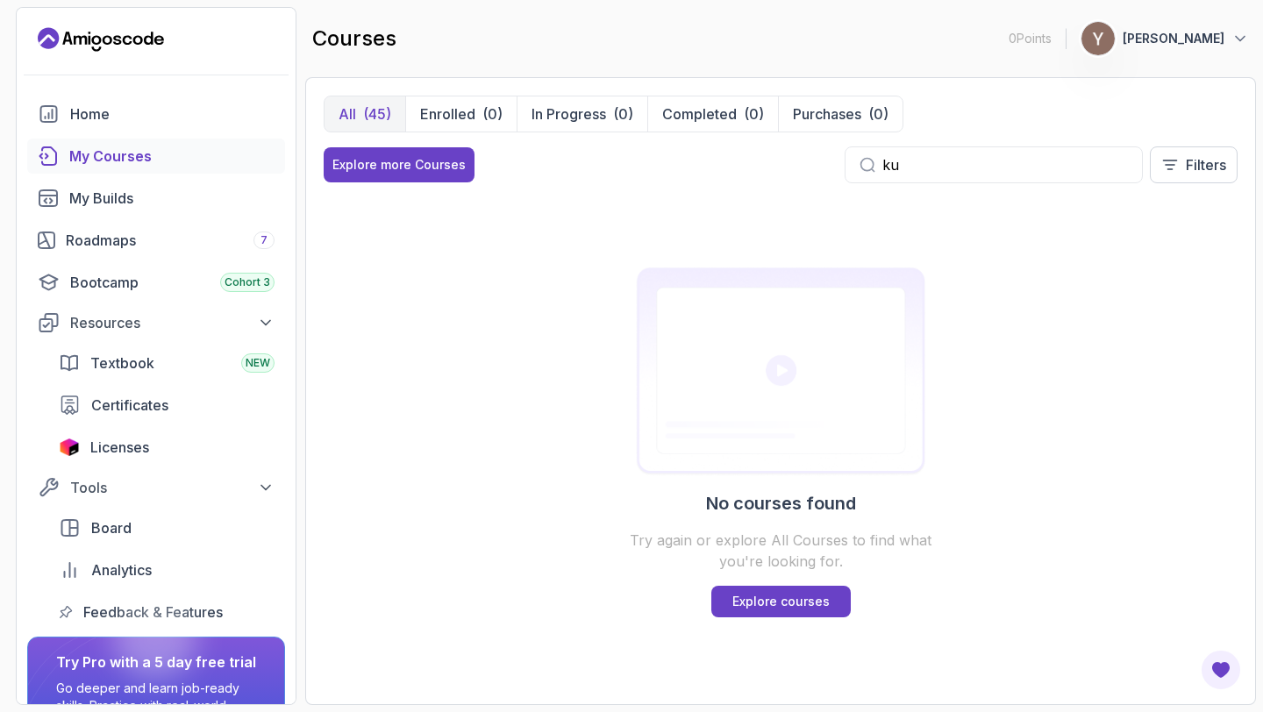
type input "k"
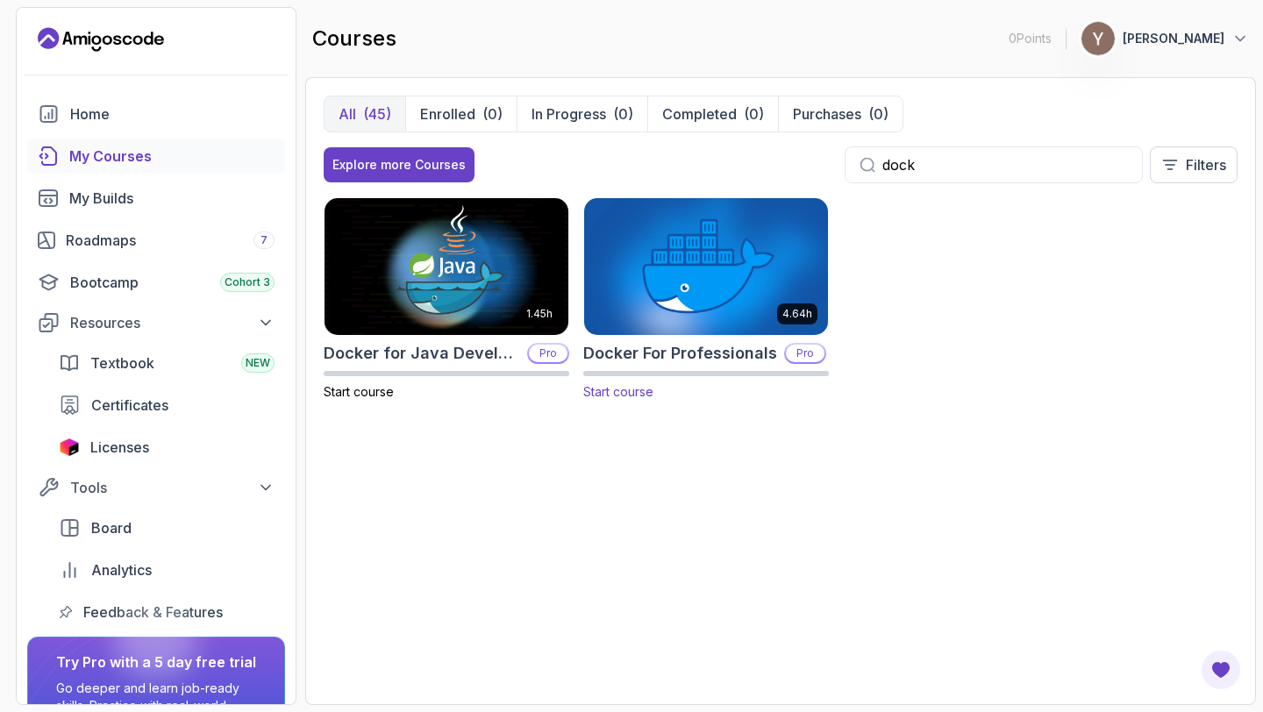
type input "dock"
click at [694, 233] on img at bounding box center [706, 266] width 256 height 143
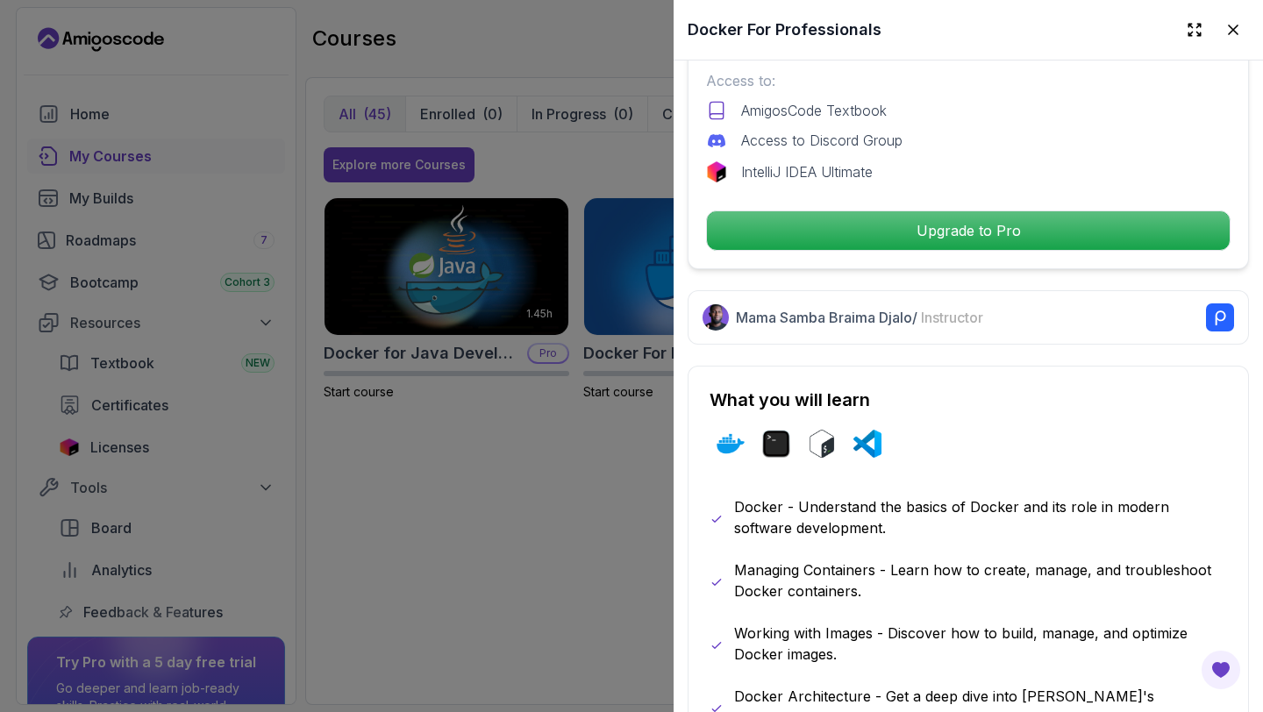
scroll to position [797, 0]
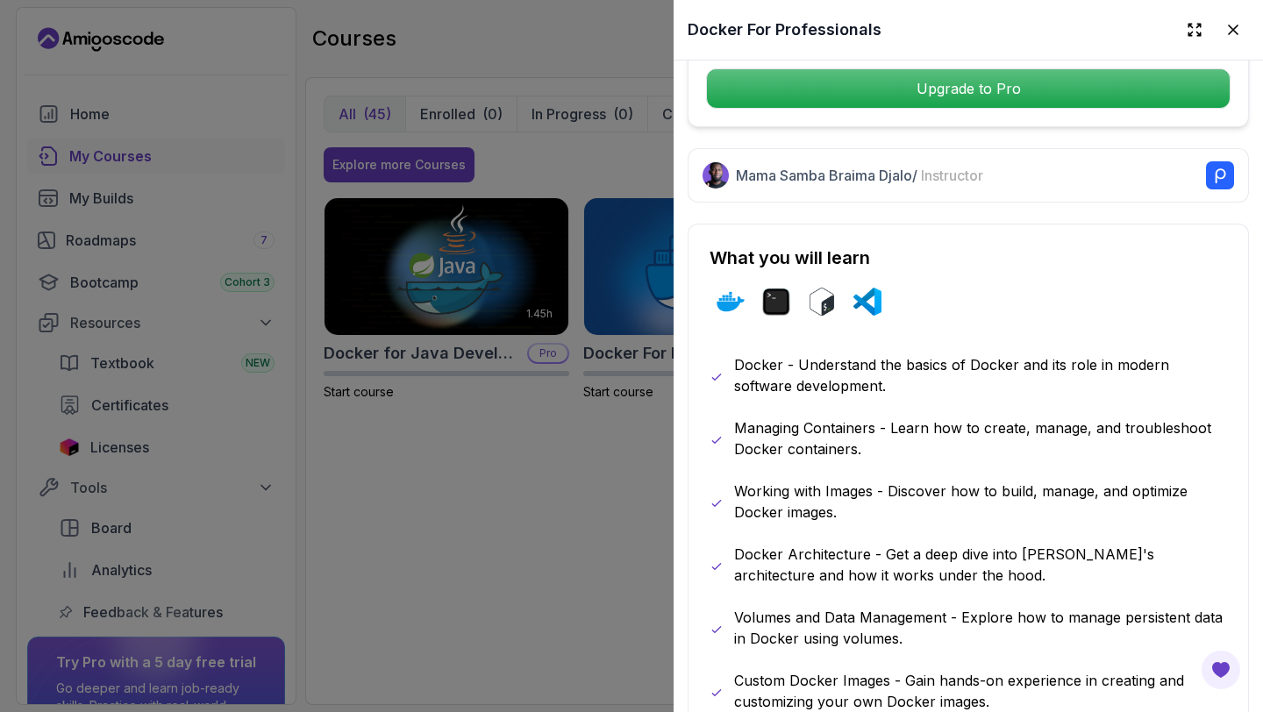
click at [468, 471] on div at bounding box center [631, 356] width 1263 height 712
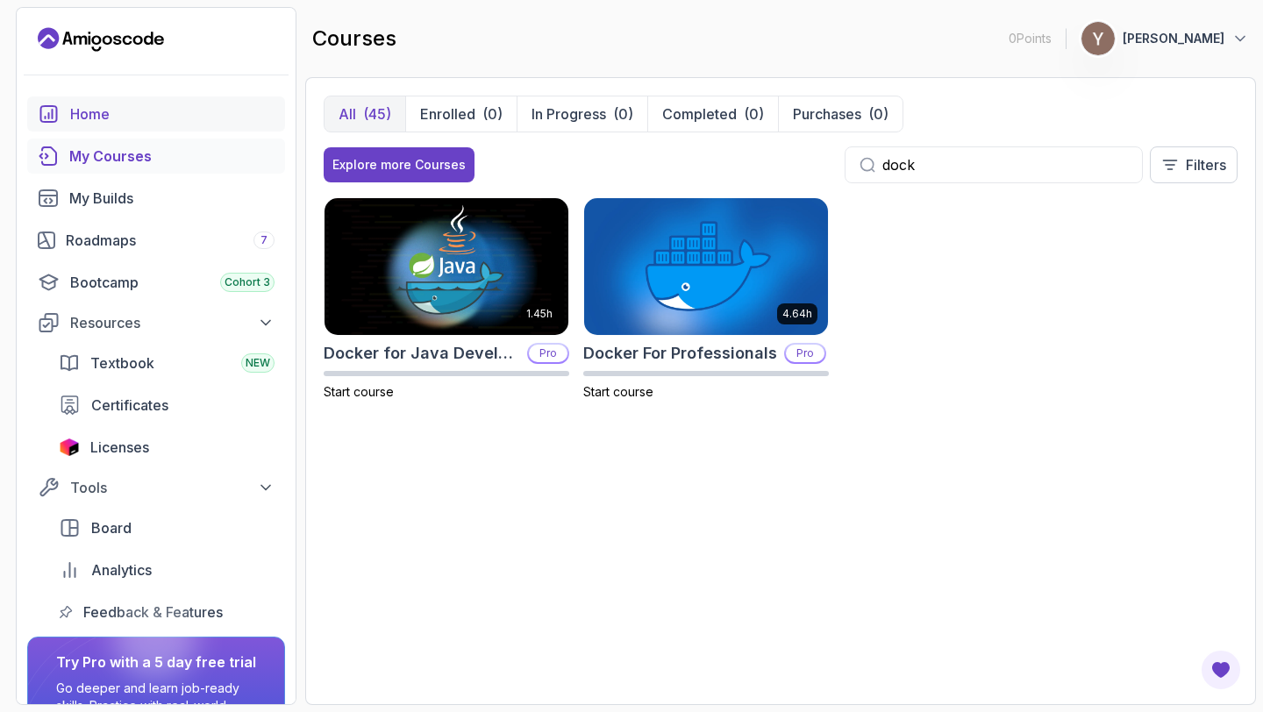
click at [211, 120] on div "Home" at bounding box center [172, 113] width 204 height 21
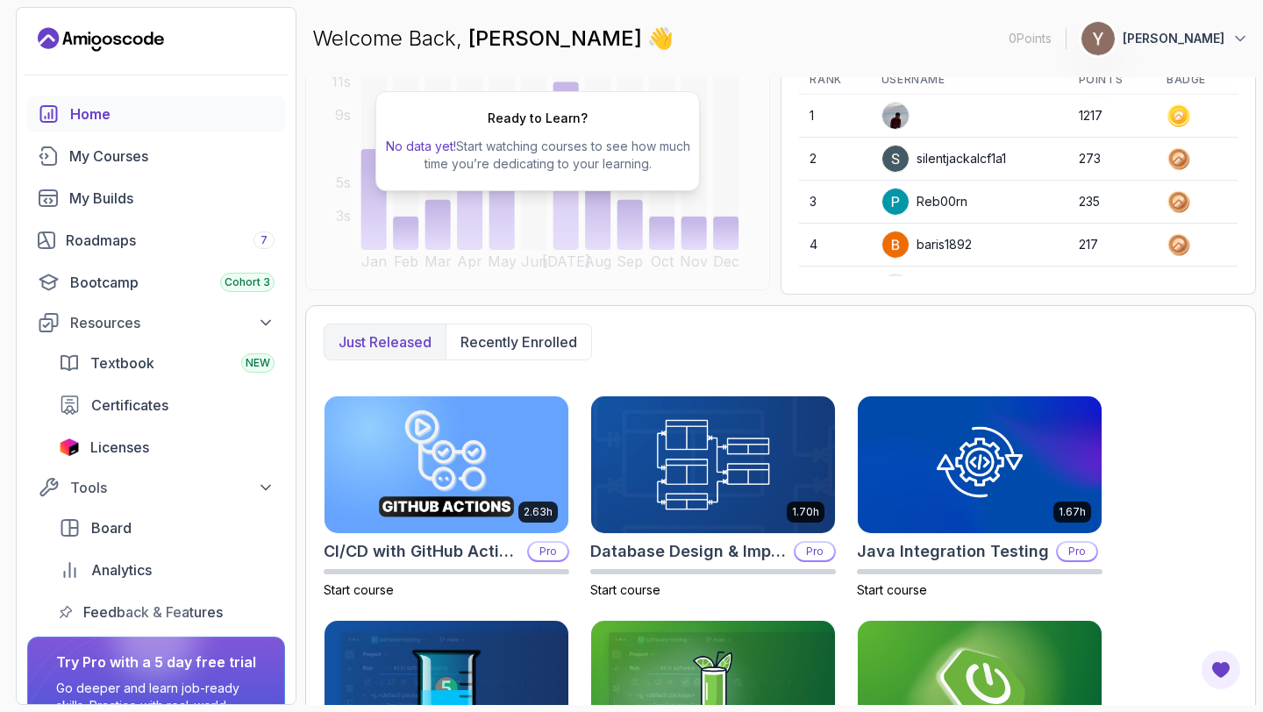
scroll to position [267, 0]
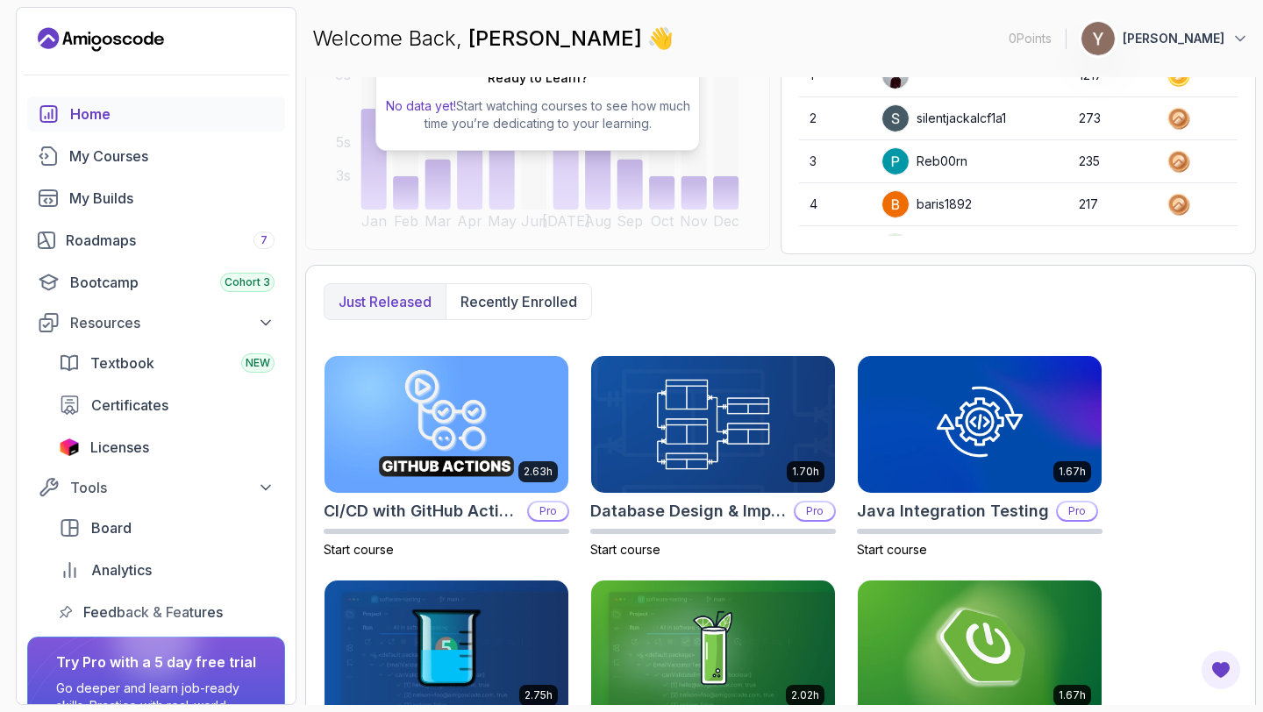
click at [530, 281] on div "Just released Recently enrolled 2.63h CI/CD with GitHub Actions Pro Start cours…" at bounding box center [780, 645] width 951 height 760
click at [530, 298] on p "Recently enrolled" at bounding box center [518, 301] width 117 height 21
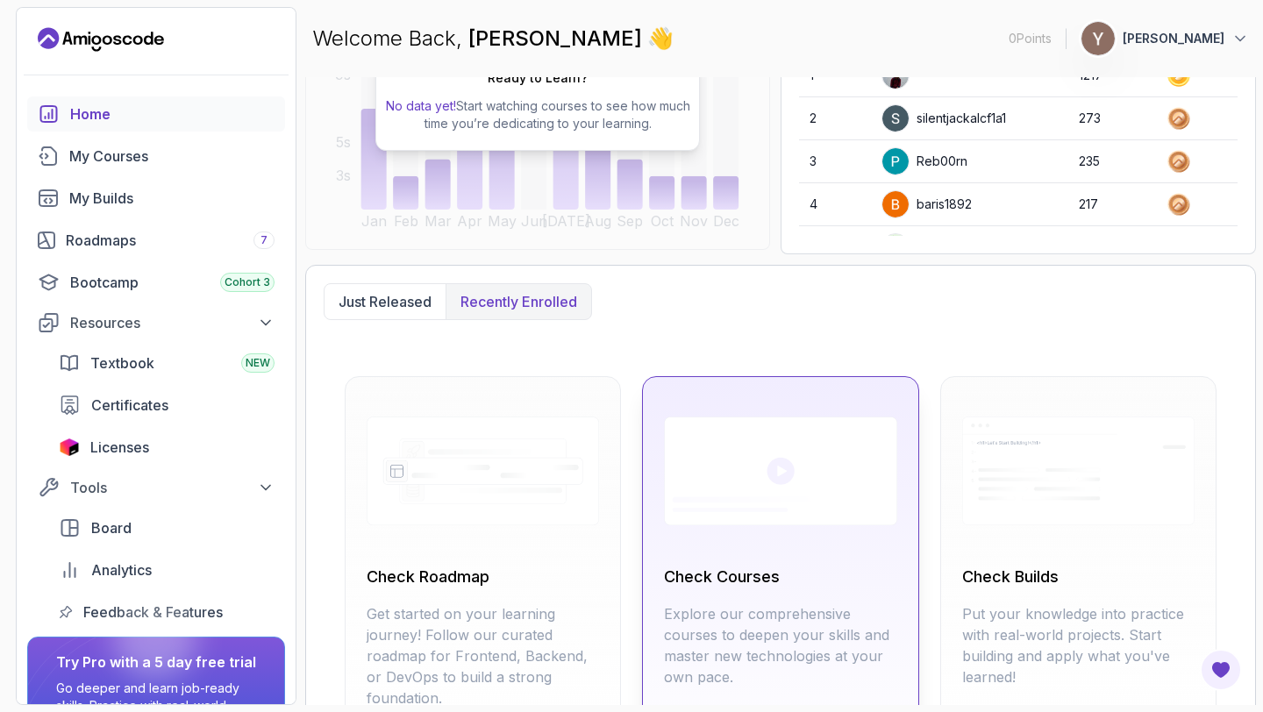
scroll to position [390, 0]
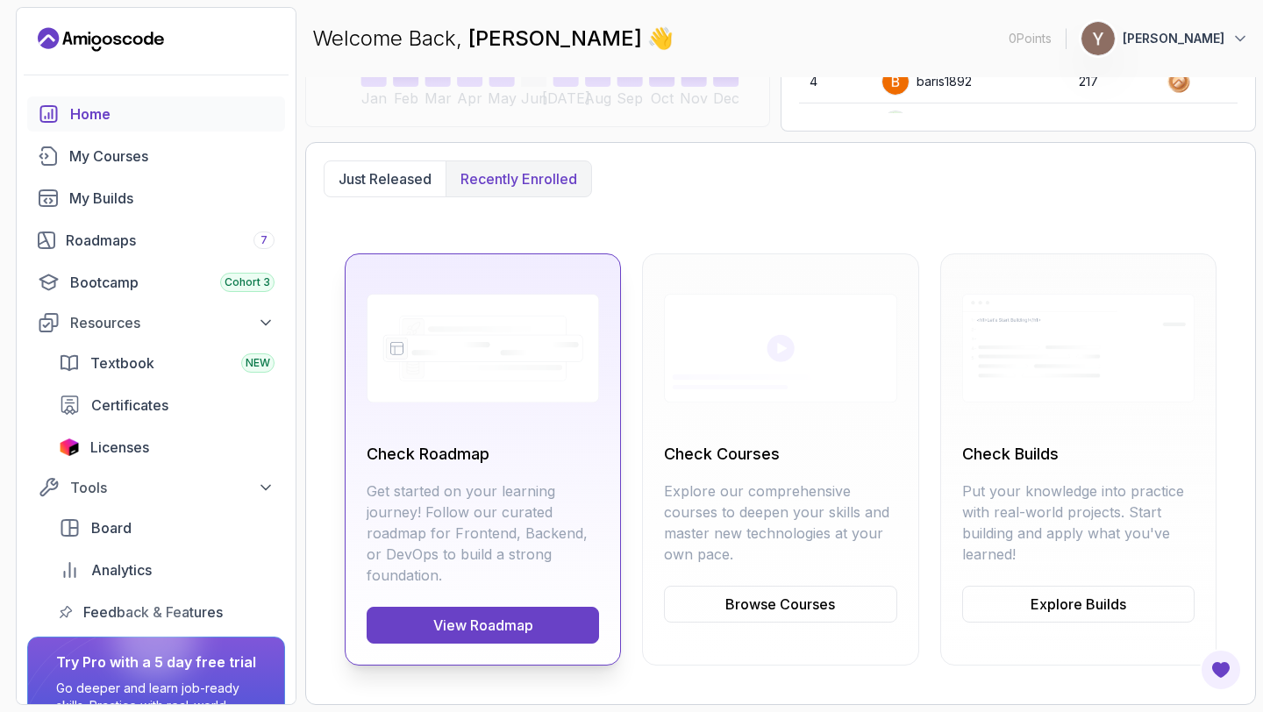
click at [542, 370] on img at bounding box center [483, 348] width 232 height 146
click at [517, 624] on link "View Roadmap" at bounding box center [483, 625] width 232 height 37
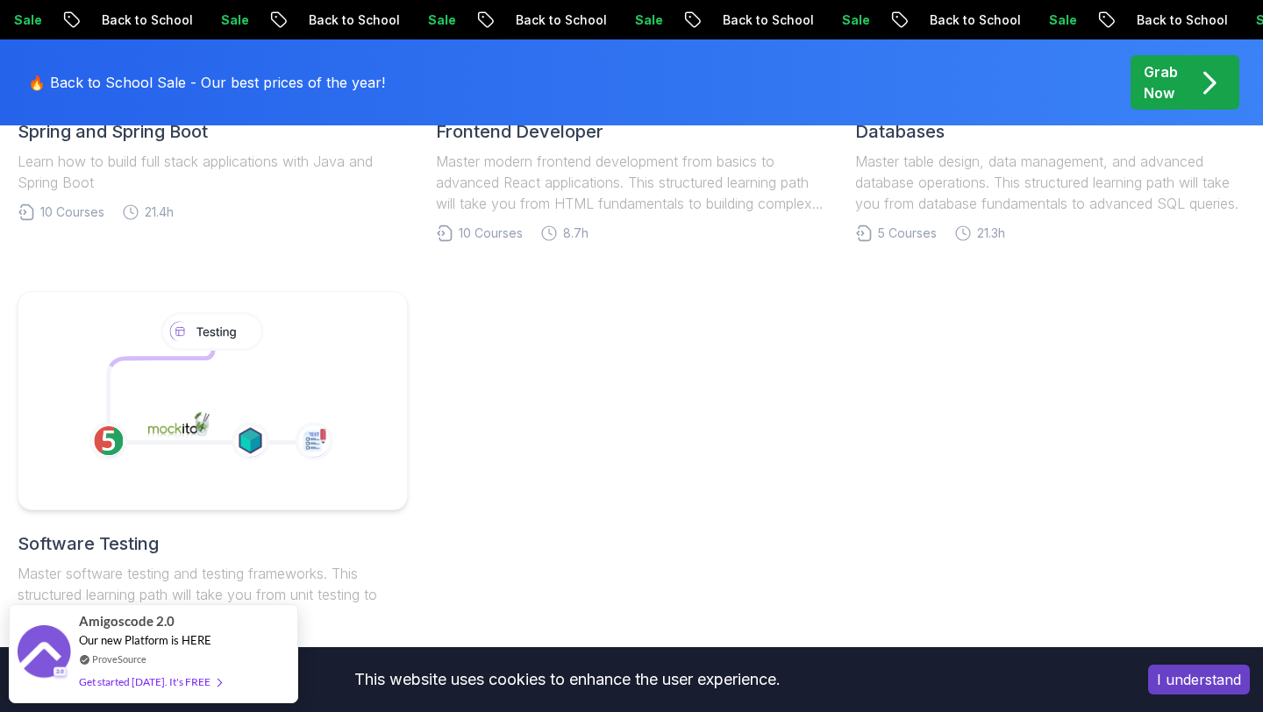
scroll to position [1168, 0]
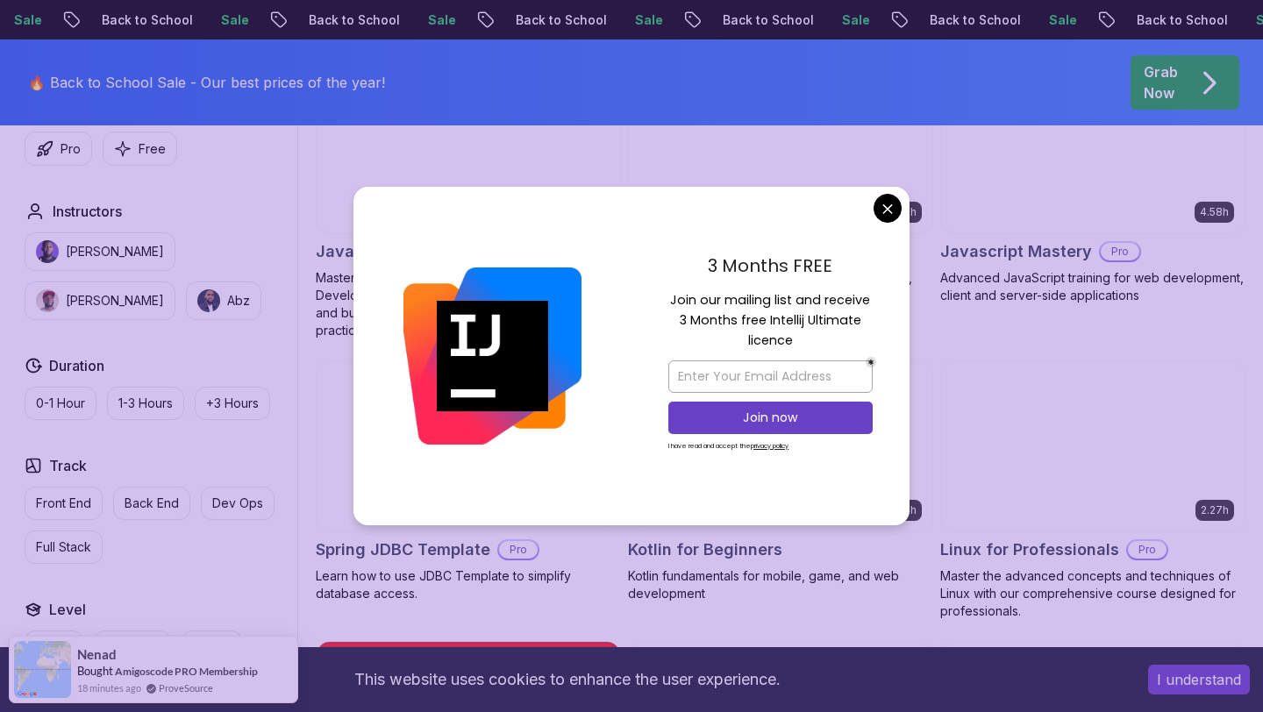
scroll to position [3362, 0]
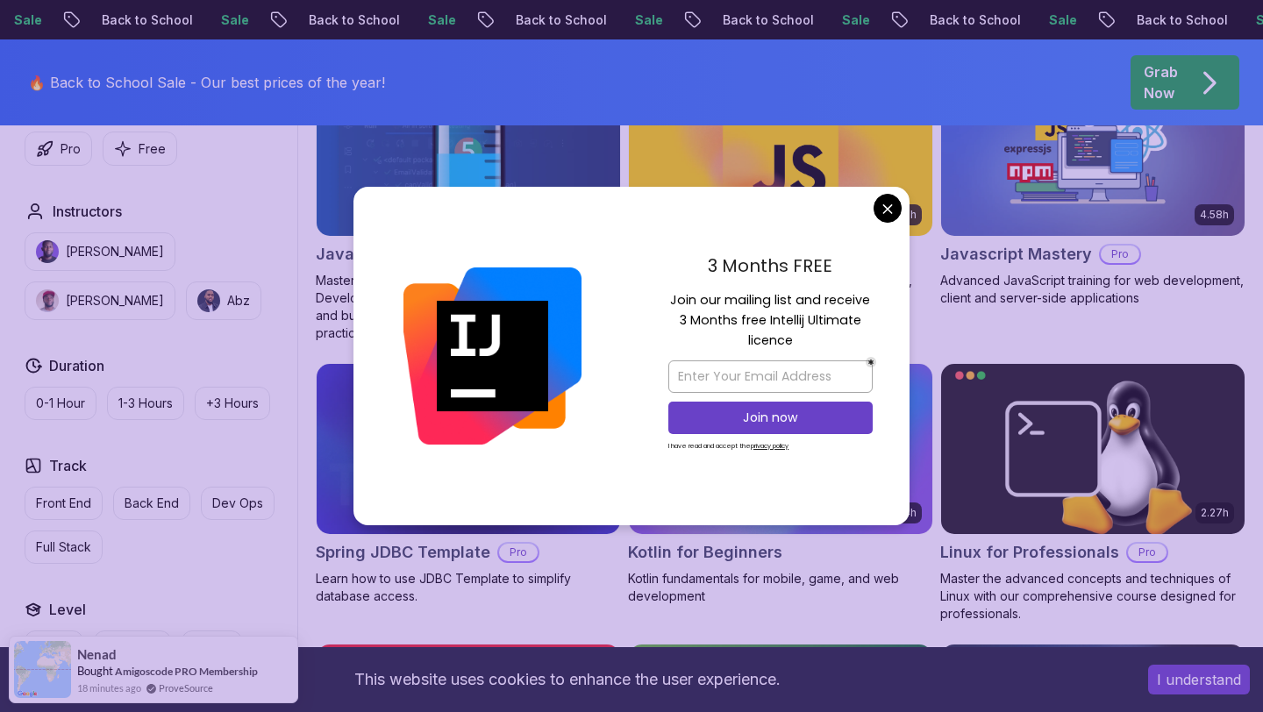
click at [891, 223] on div "3 Months FREE Join our mailing list and receive 3 Months free Intellij Ultimate…" at bounding box center [770, 356] width 278 height 338
